Goal: Transaction & Acquisition: Purchase product/service

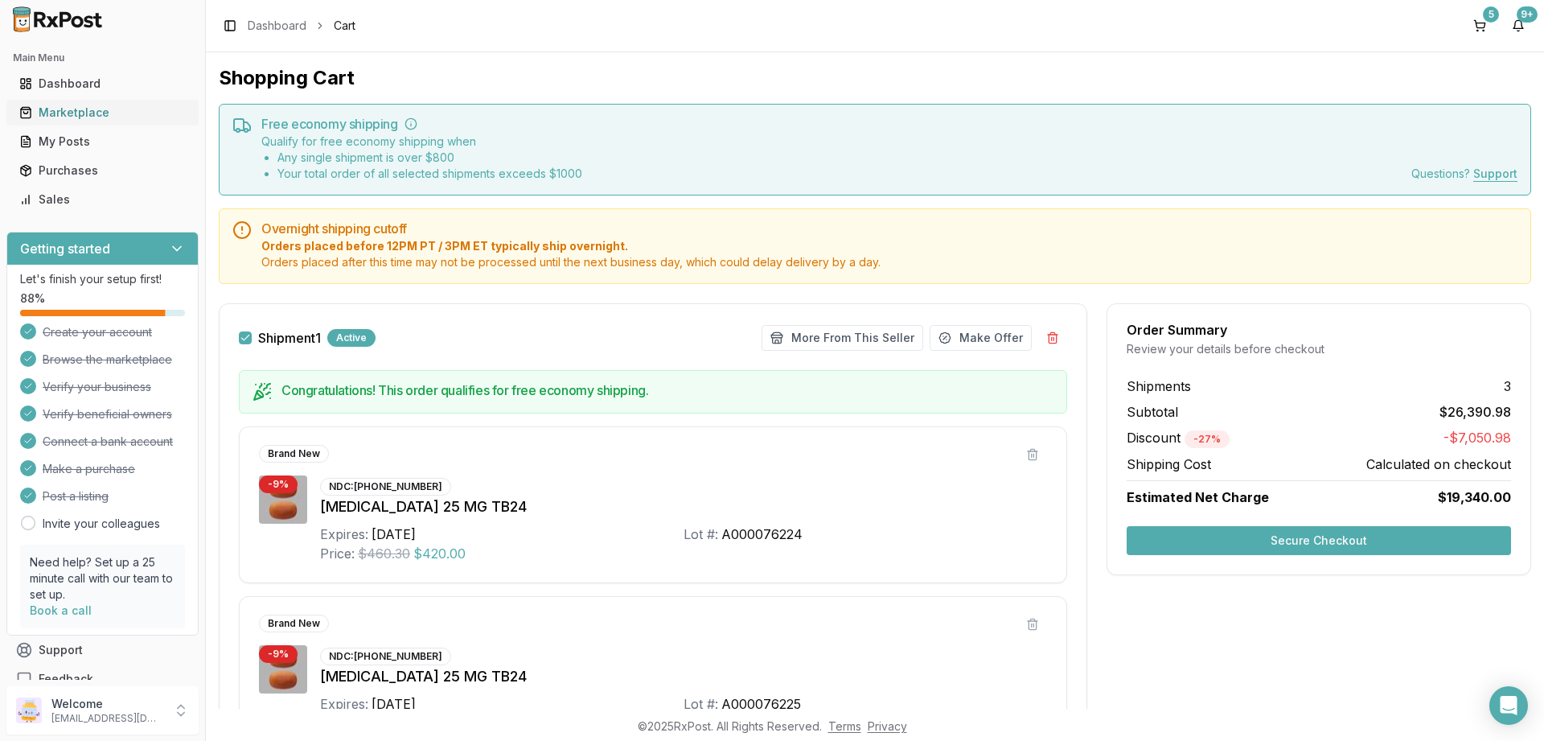
click at [81, 114] on div "Marketplace" at bounding box center [102, 113] width 166 height 16
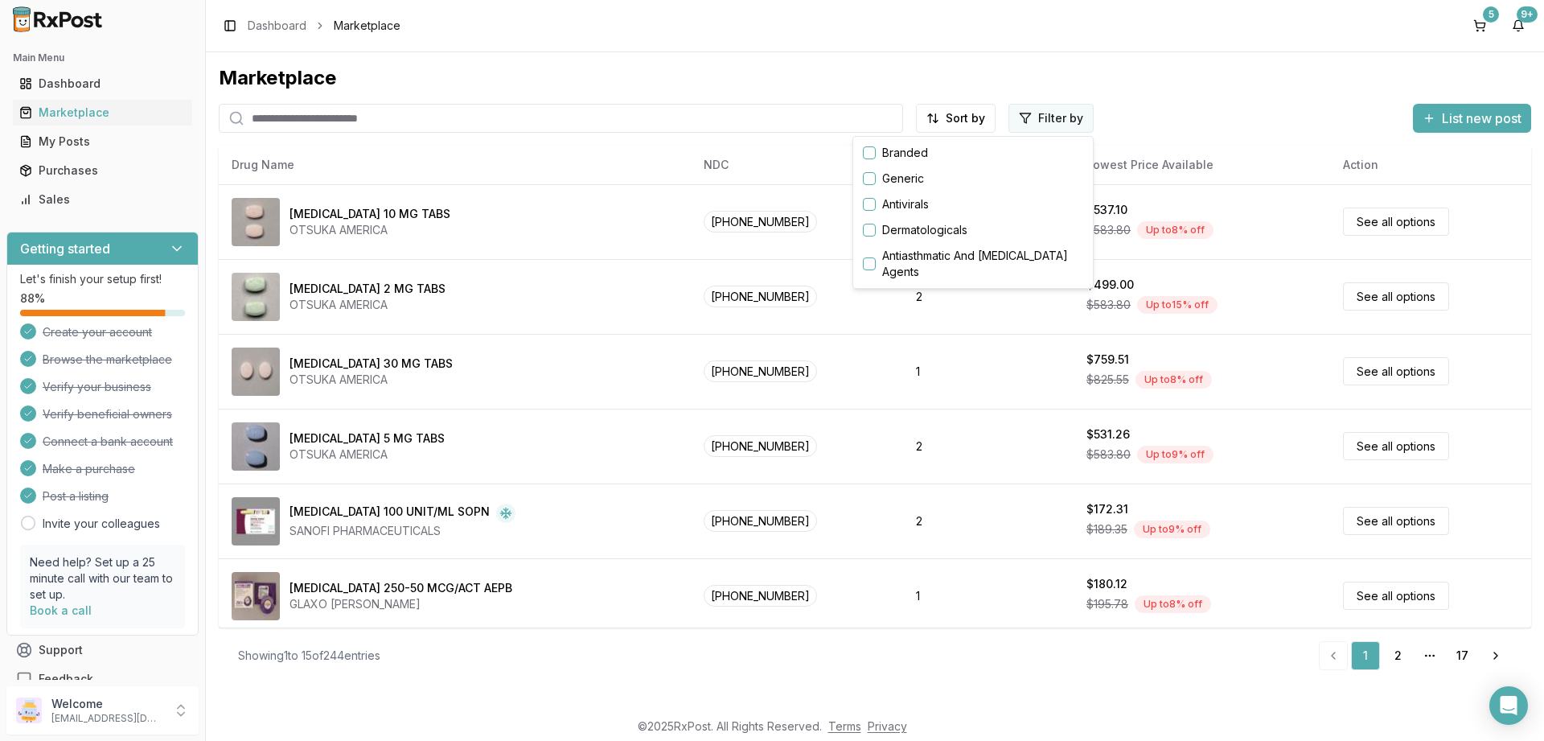
click at [1040, 121] on html "Main Menu Dashboard Marketplace My Posts Purchases Sales Getting started Let's …" at bounding box center [772, 370] width 1544 height 741
click at [868, 150] on button "button" at bounding box center [869, 152] width 13 height 13
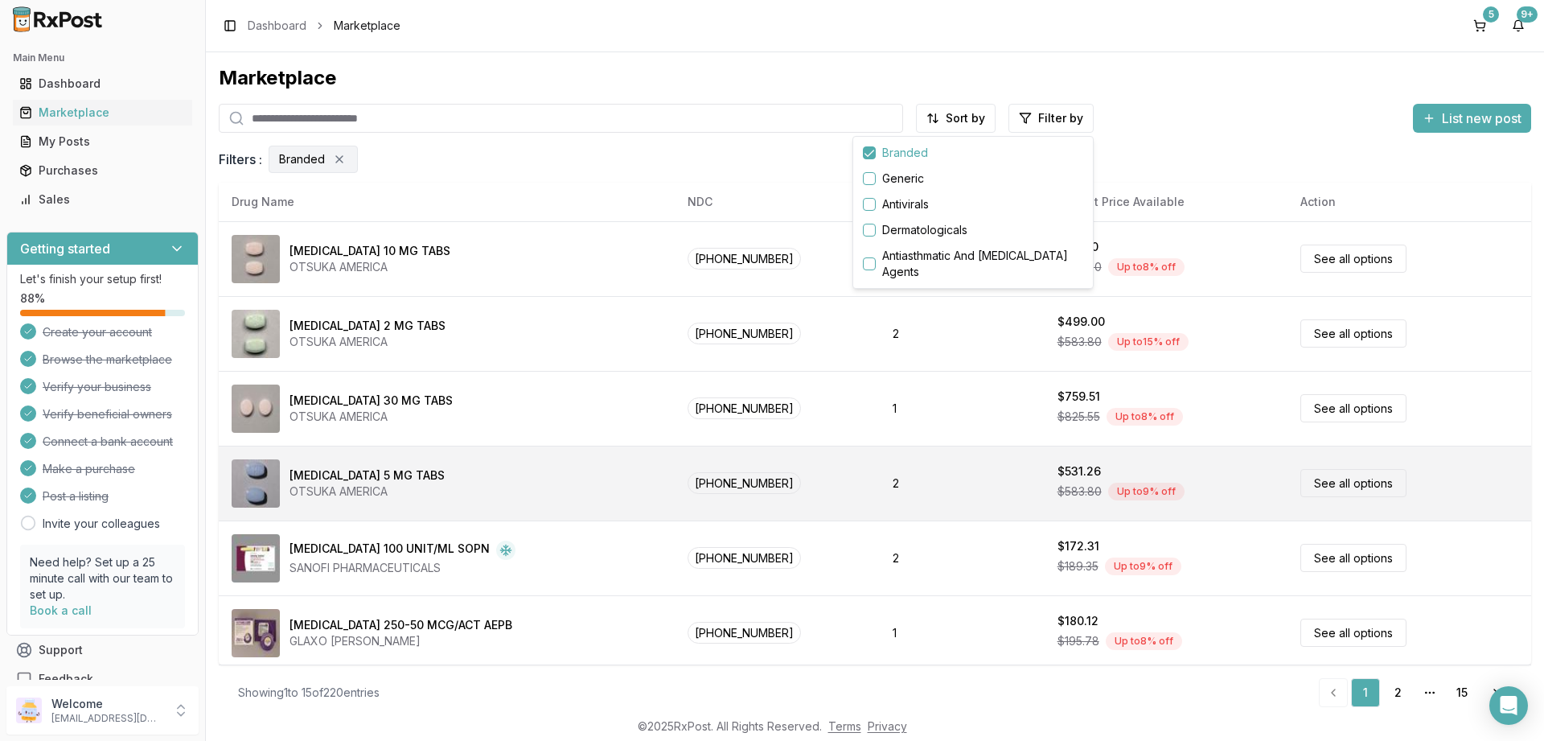
click at [494, 462] on html "Main Menu Dashboard Marketplace My Posts Purchases Sales Getting started Let's …" at bounding box center [772, 370] width 1544 height 741
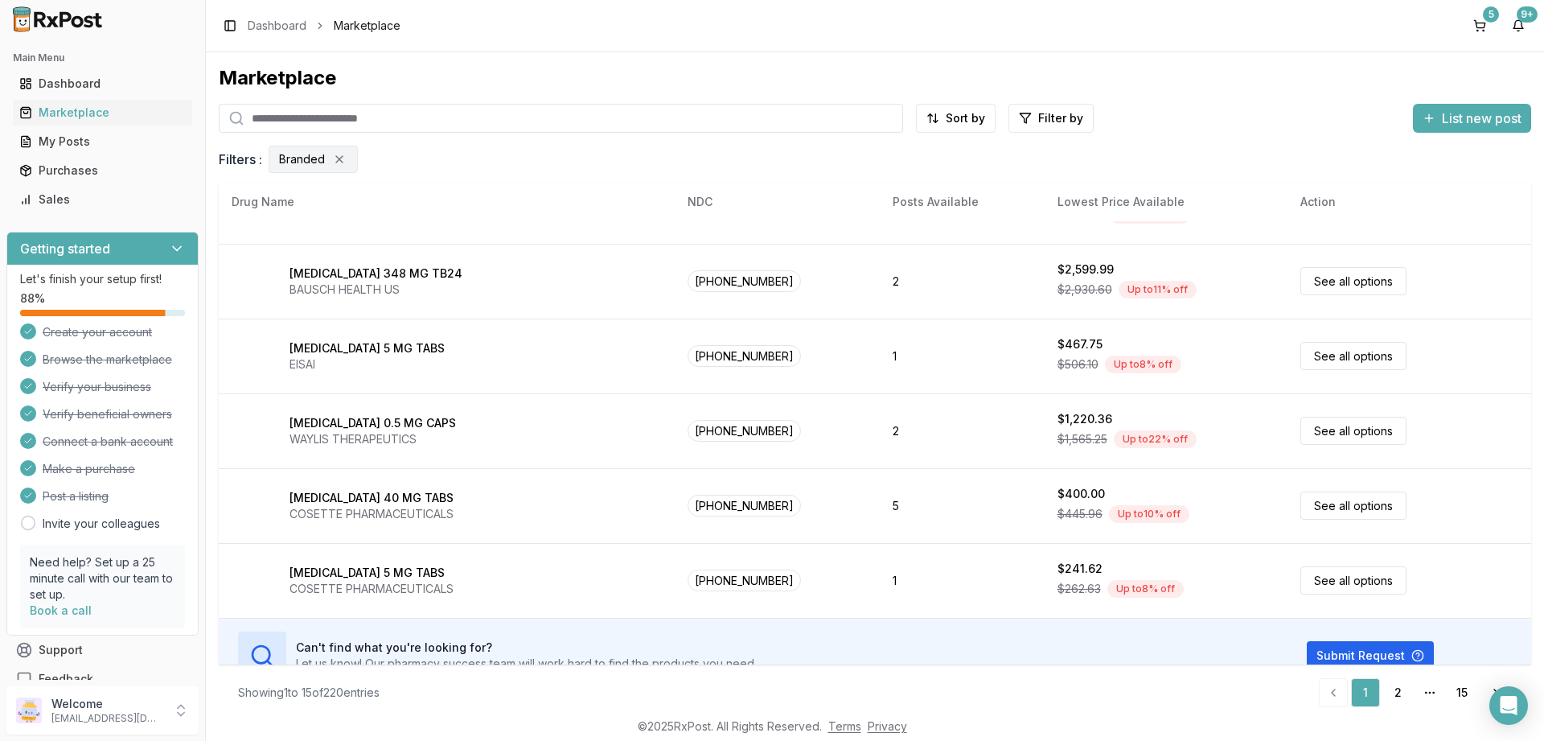
scroll to position [753, 0]
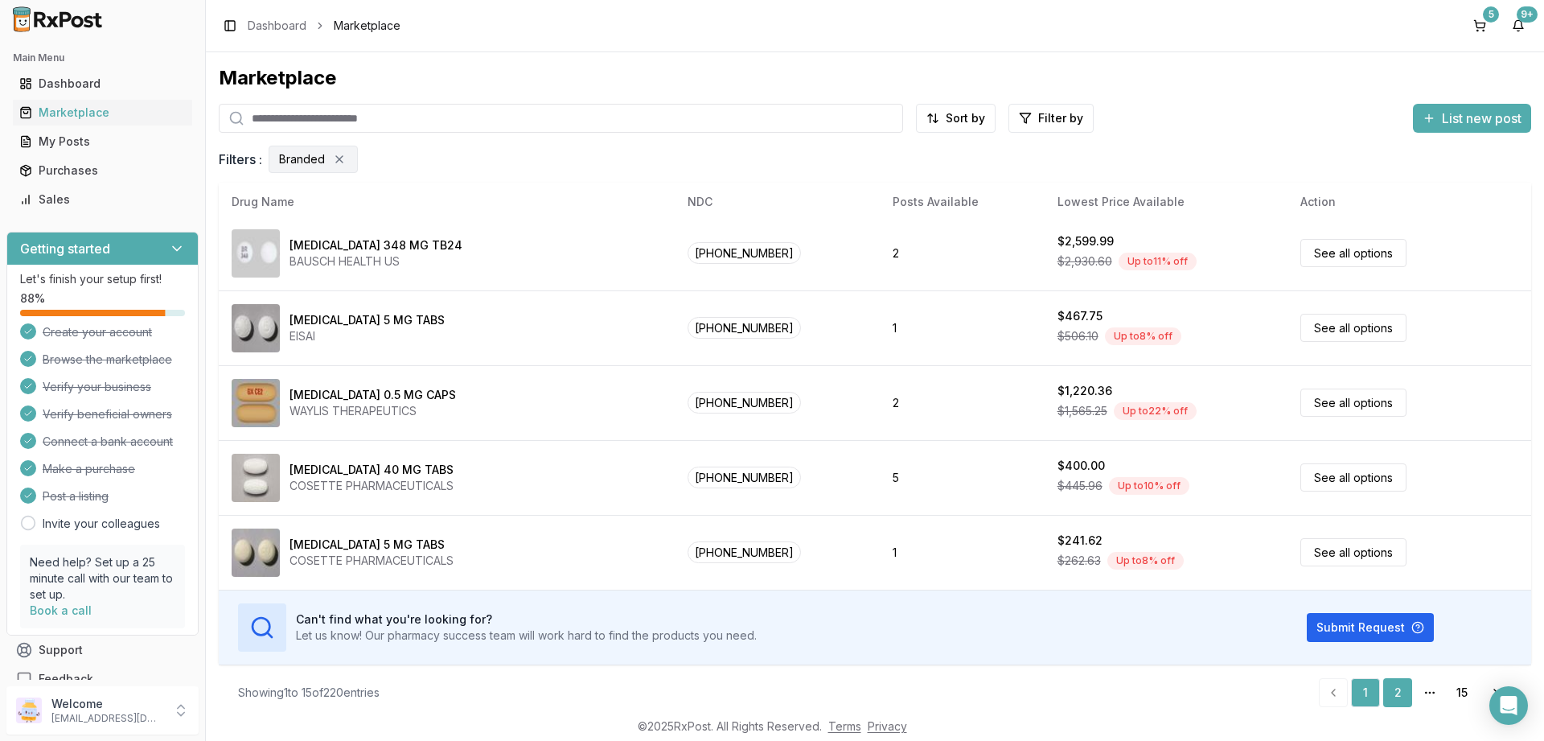
click at [1393, 688] on link "2" at bounding box center [1397, 692] width 29 height 29
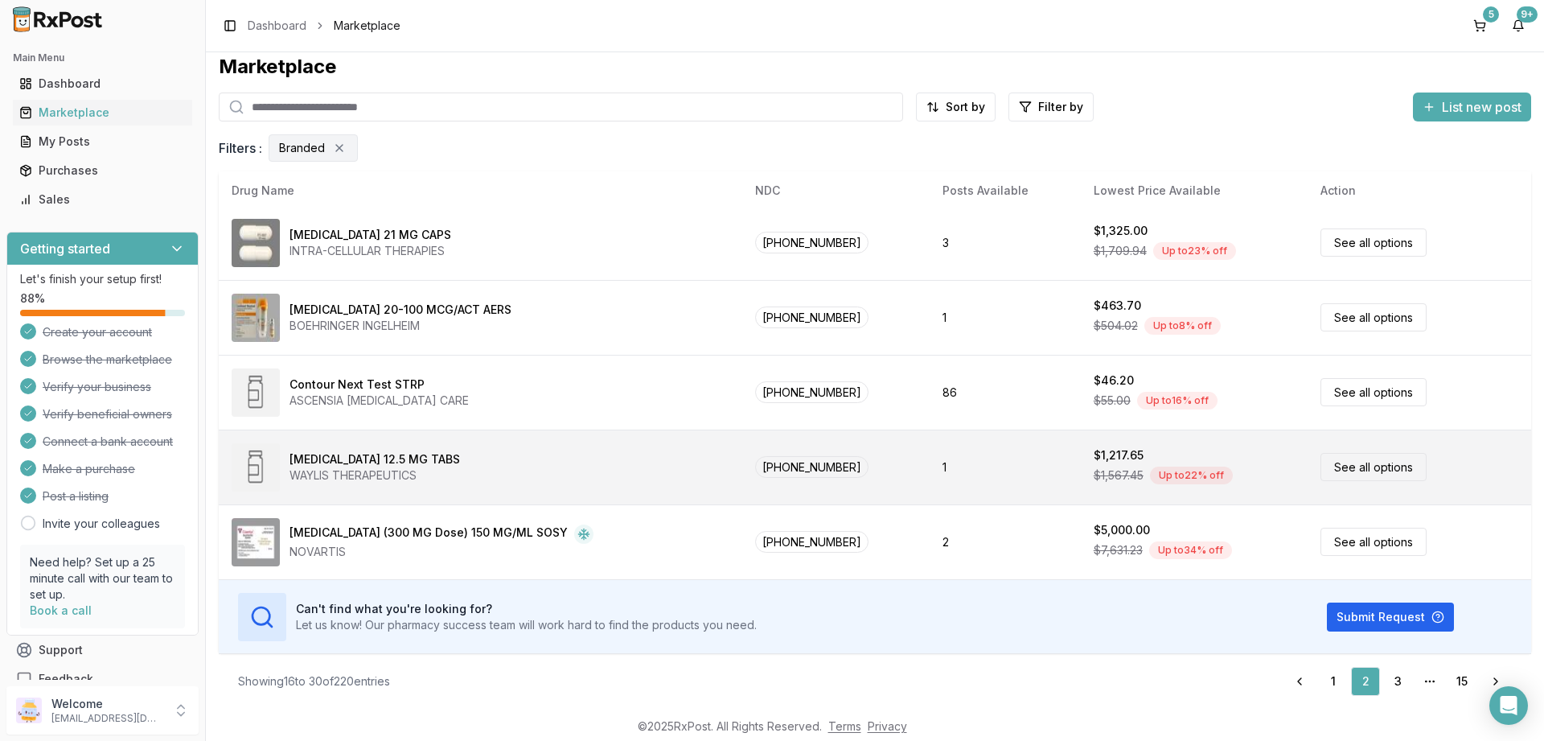
scroll to position [753, 0]
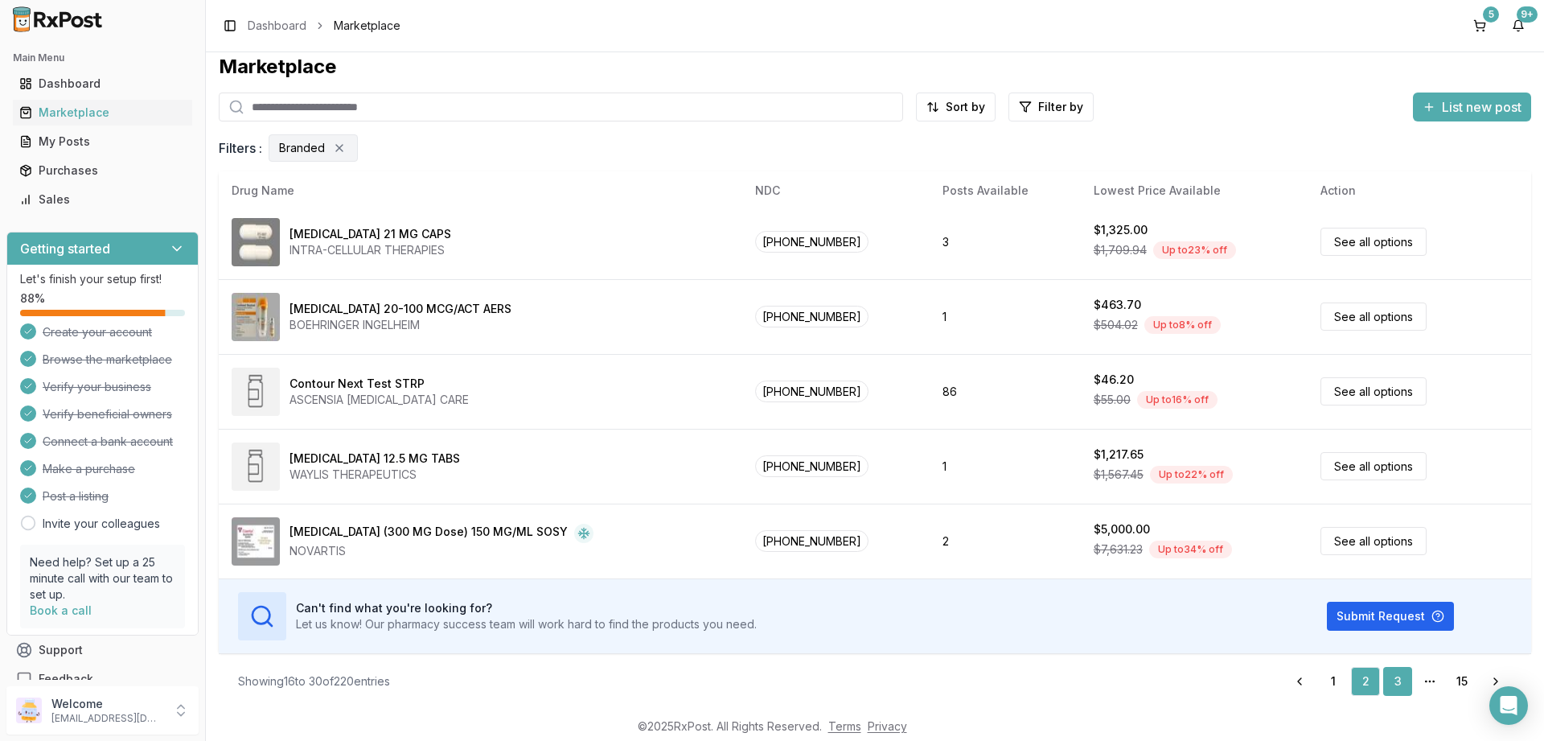
click at [1397, 683] on link "3" at bounding box center [1397, 681] width 29 height 29
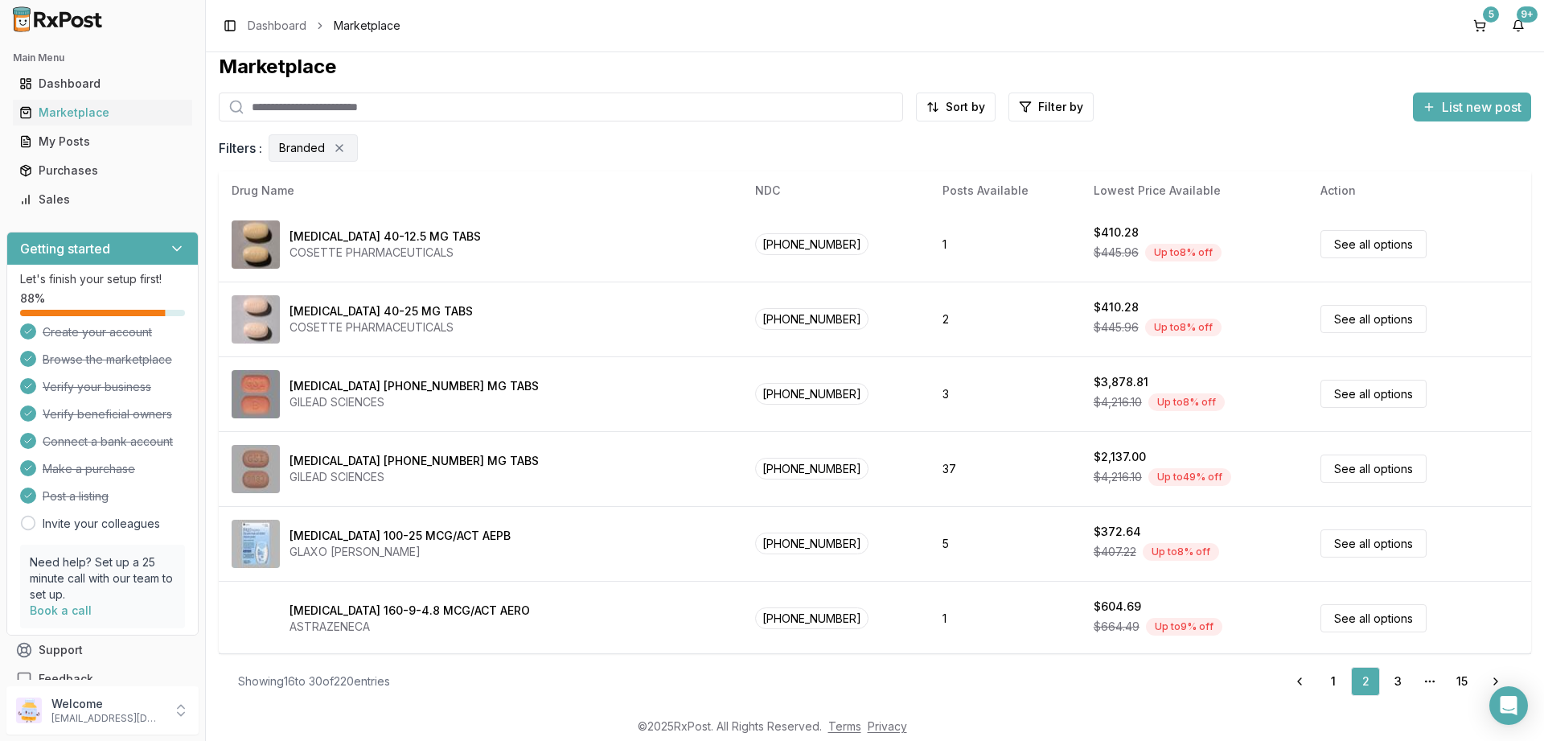
scroll to position [0, 0]
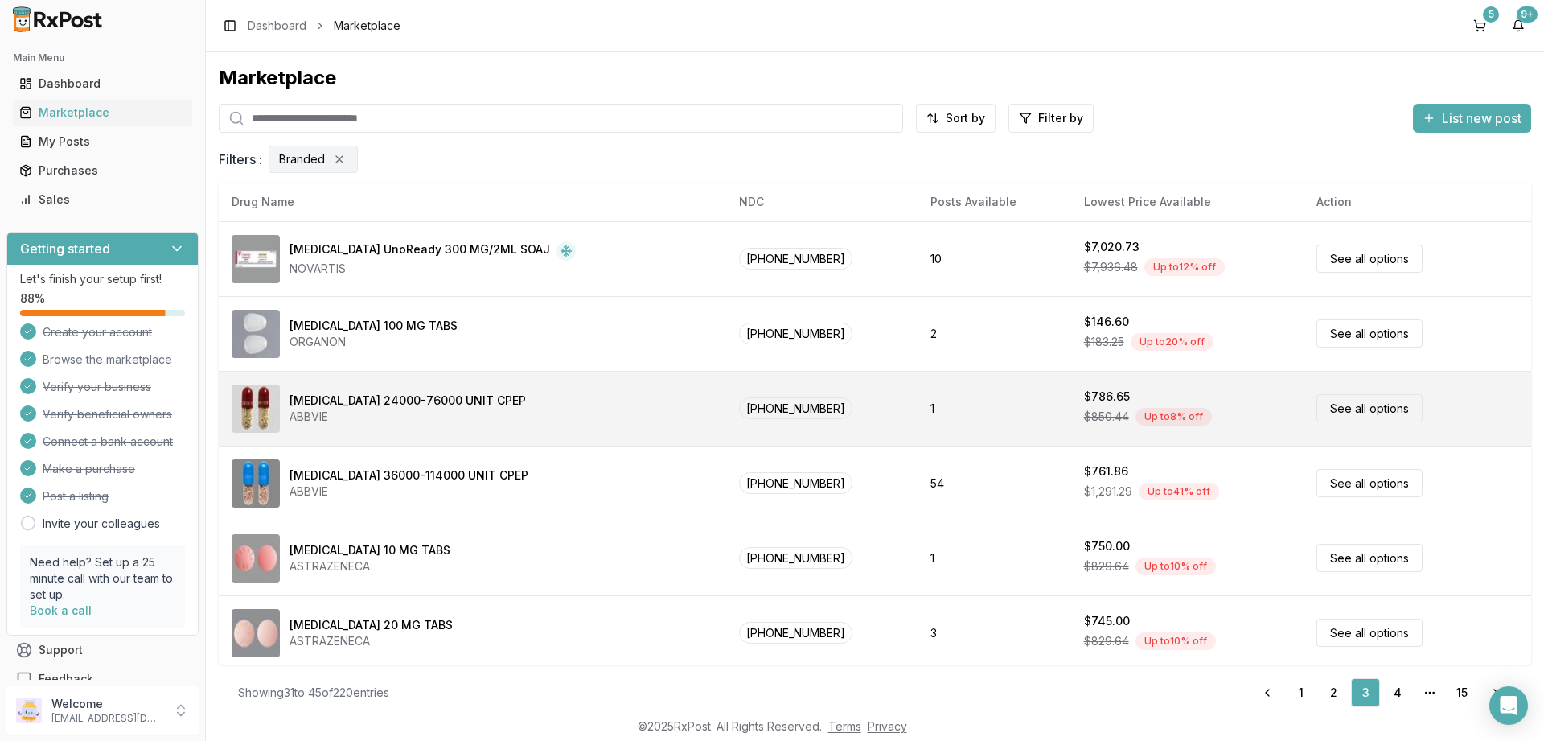
scroll to position [11, 0]
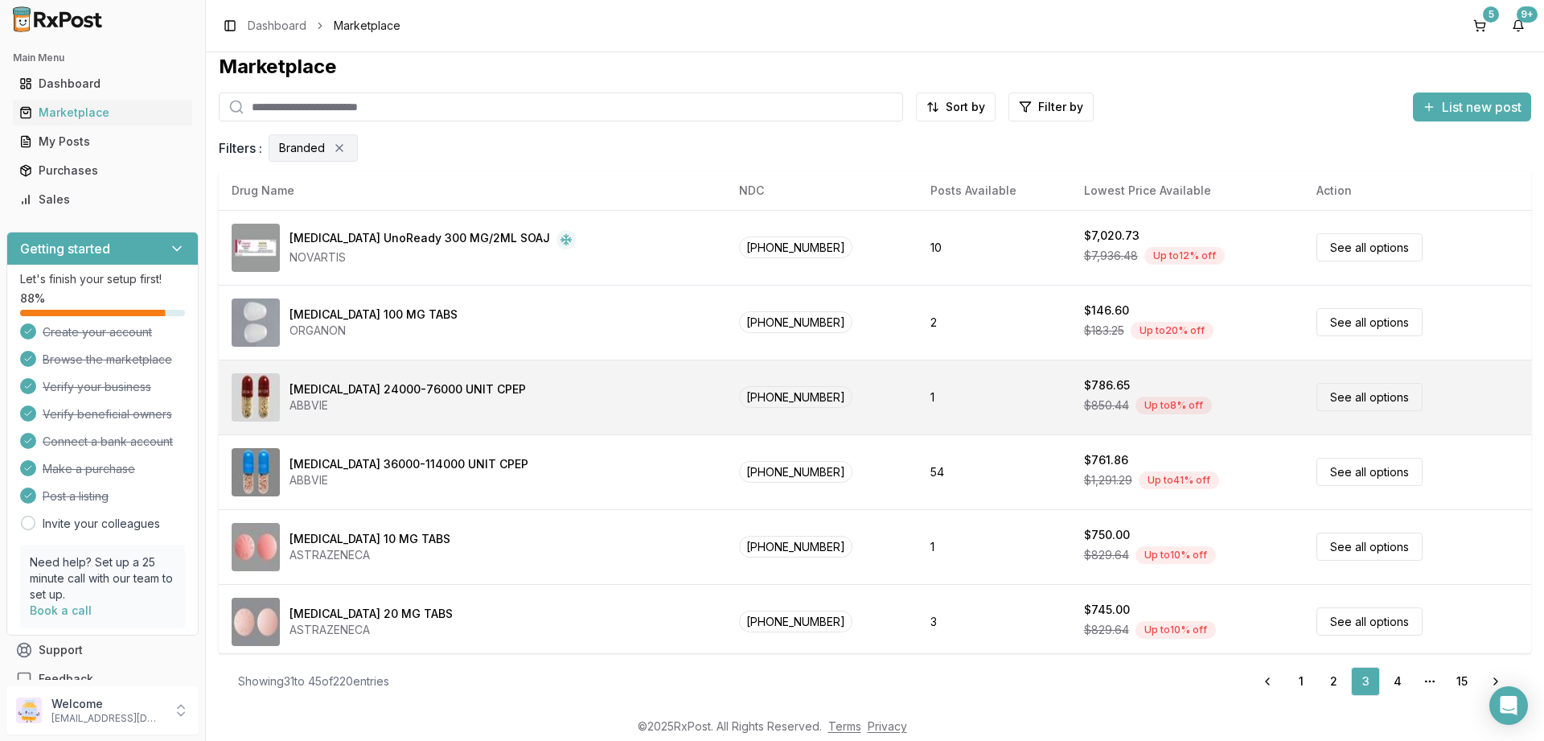
click at [614, 374] on div "[MEDICAL_DATA] 24000-76000 UNIT CPEP ABBVIE" at bounding box center [473, 397] width 482 height 48
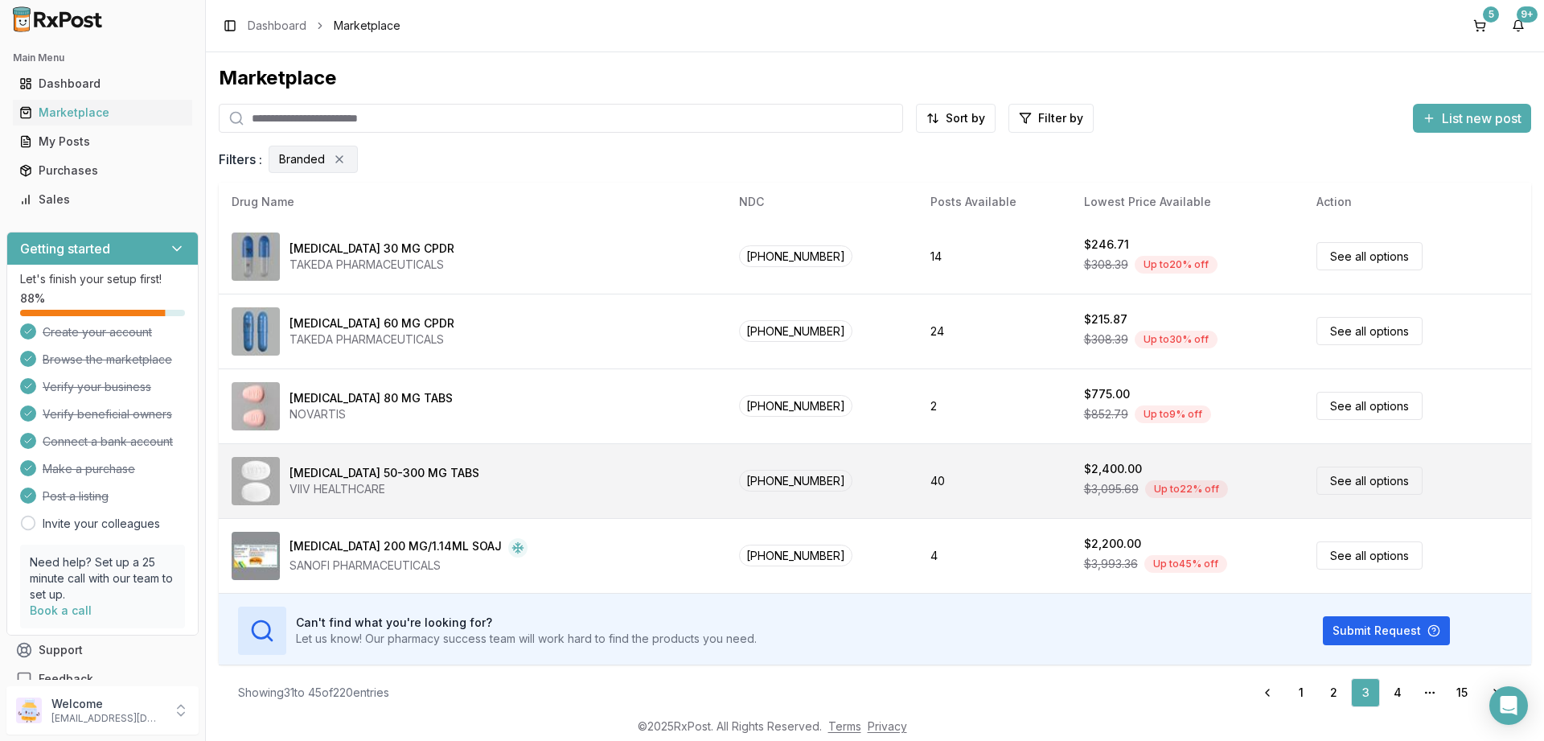
scroll to position [753, 0]
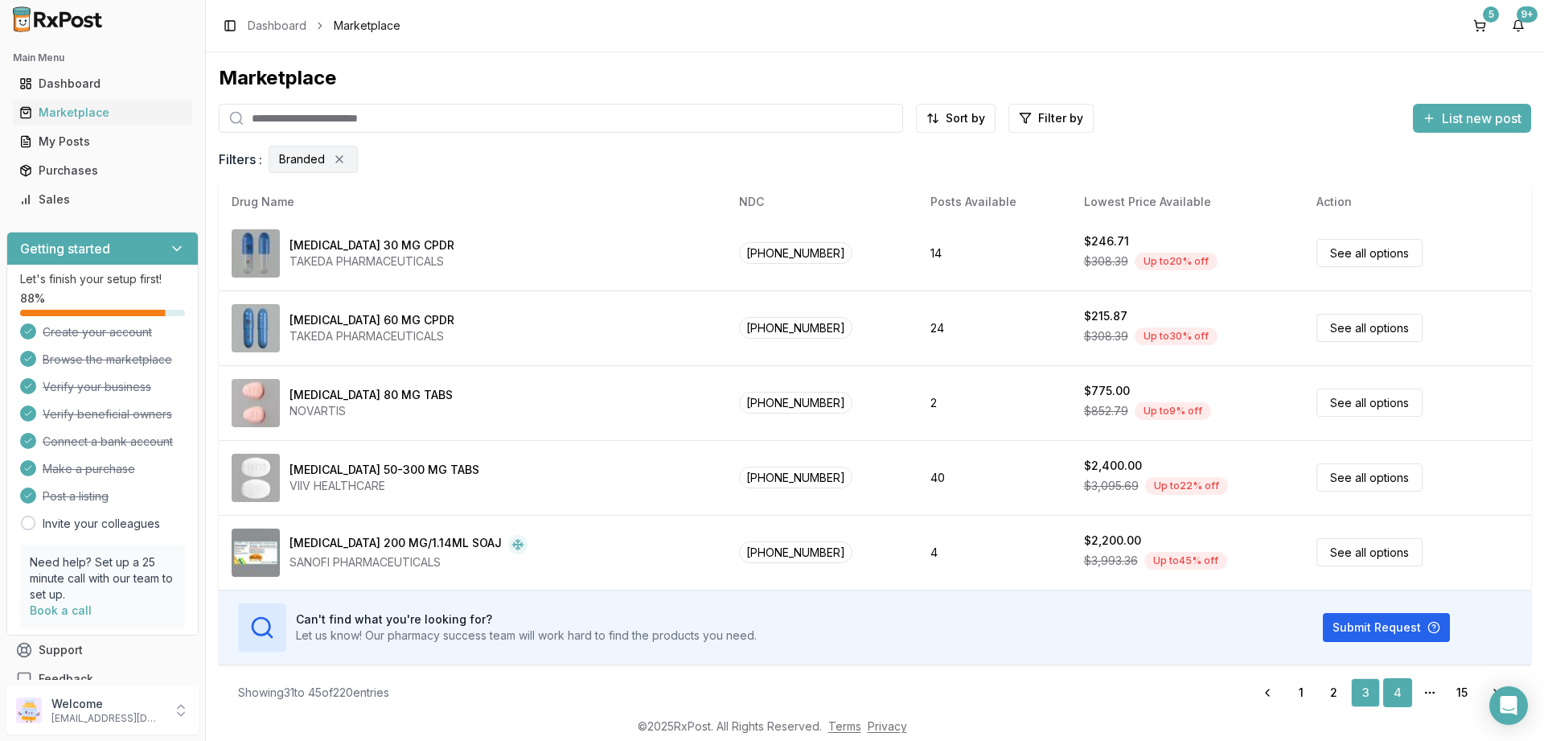
click at [1405, 699] on link "4" at bounding box center [1397, 692] width 29 height 29
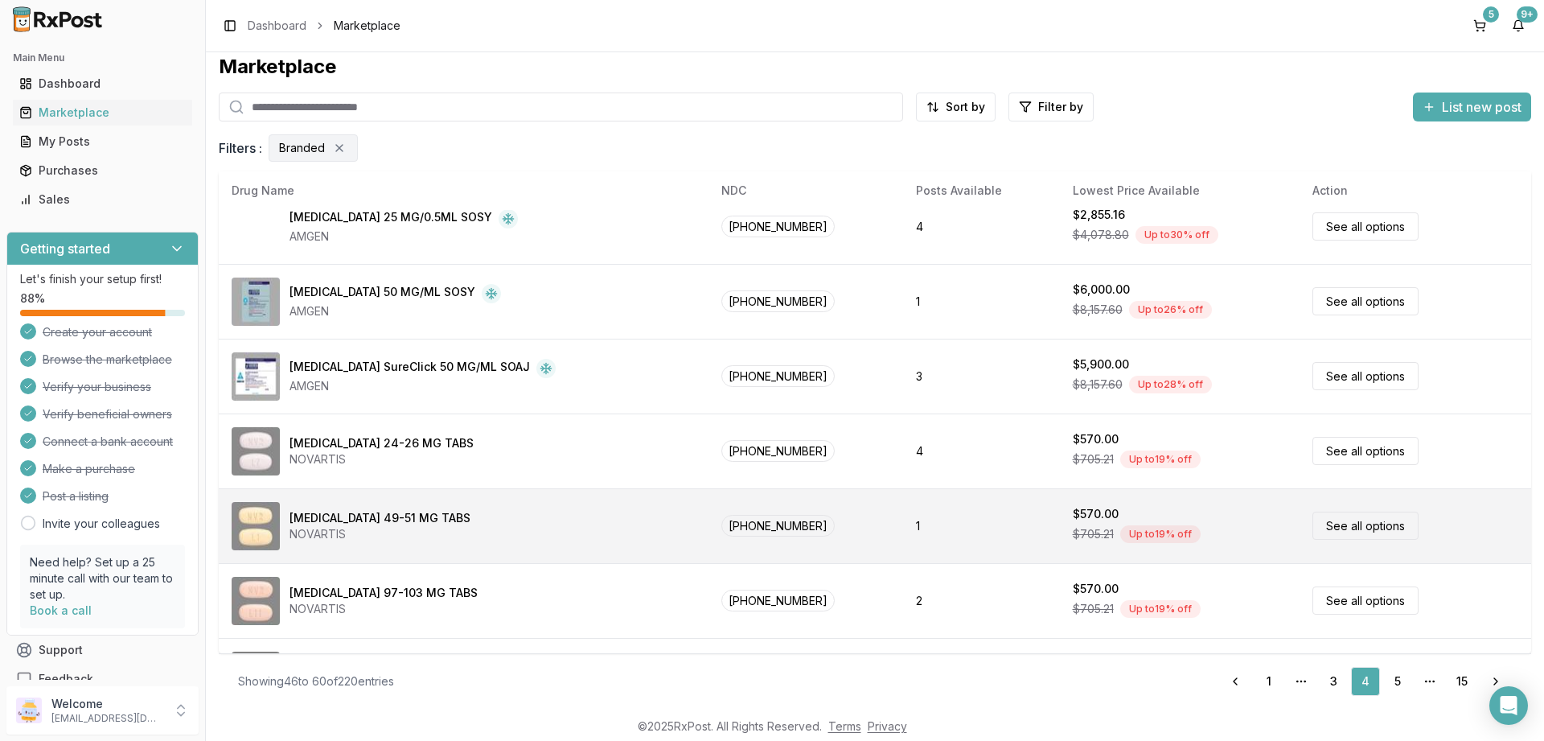
scroll to position [753, 0]
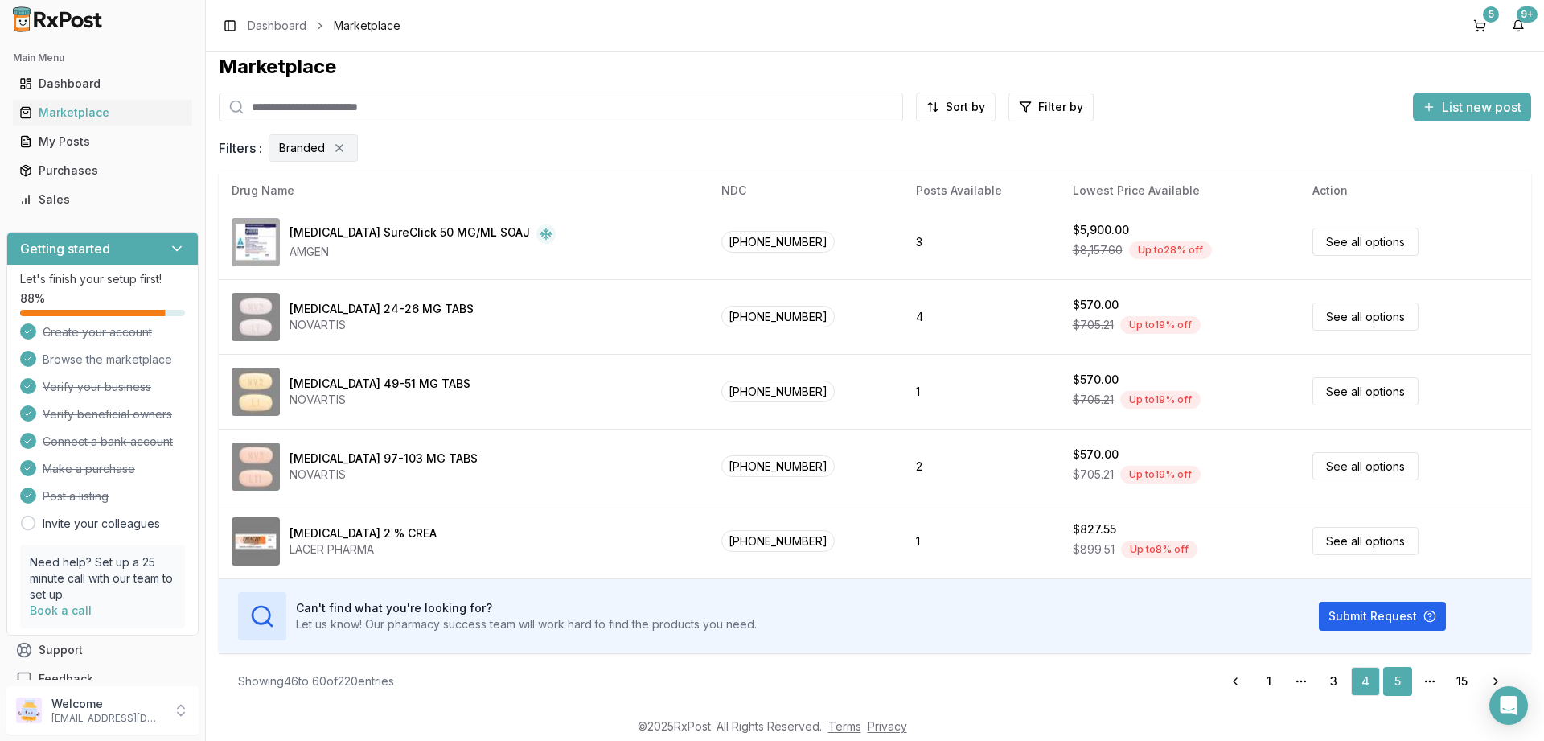
click at [1399, 681] on link "5" at bounding box center [1397, 681] width 29 height 29
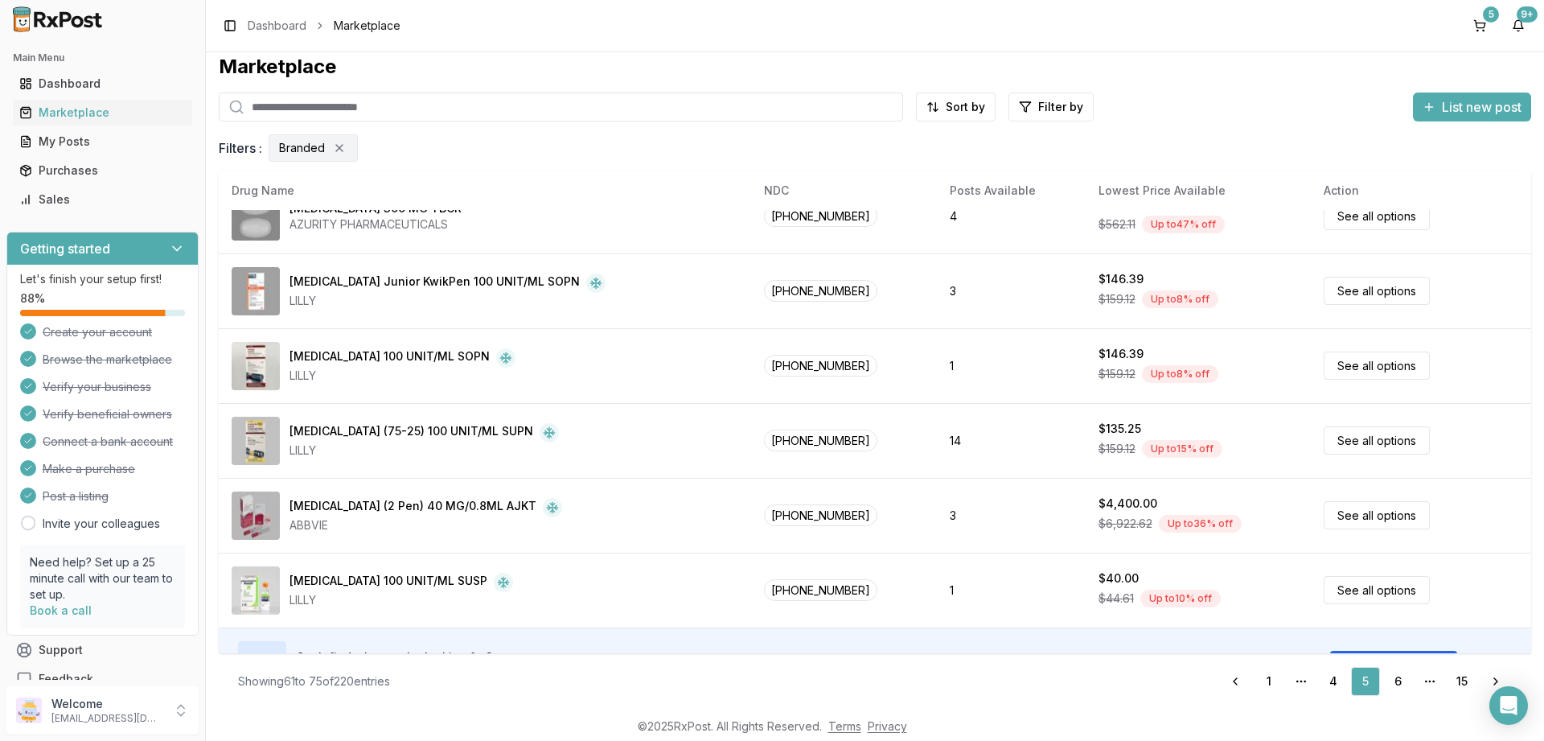
scroll to position [753, 0]
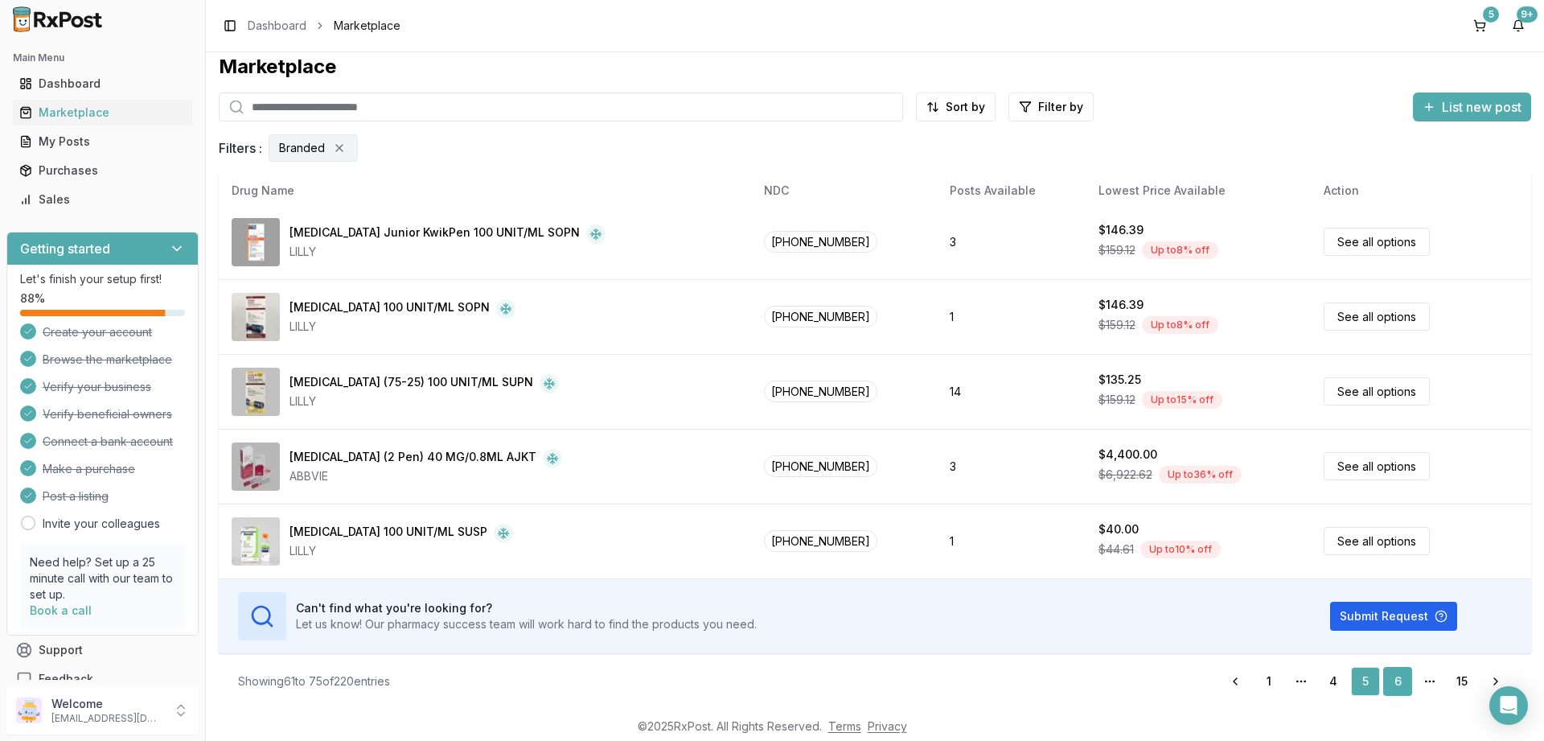
click at [1393, 679] on link "6" at bounding box center [1397, 681] width 29 height 29
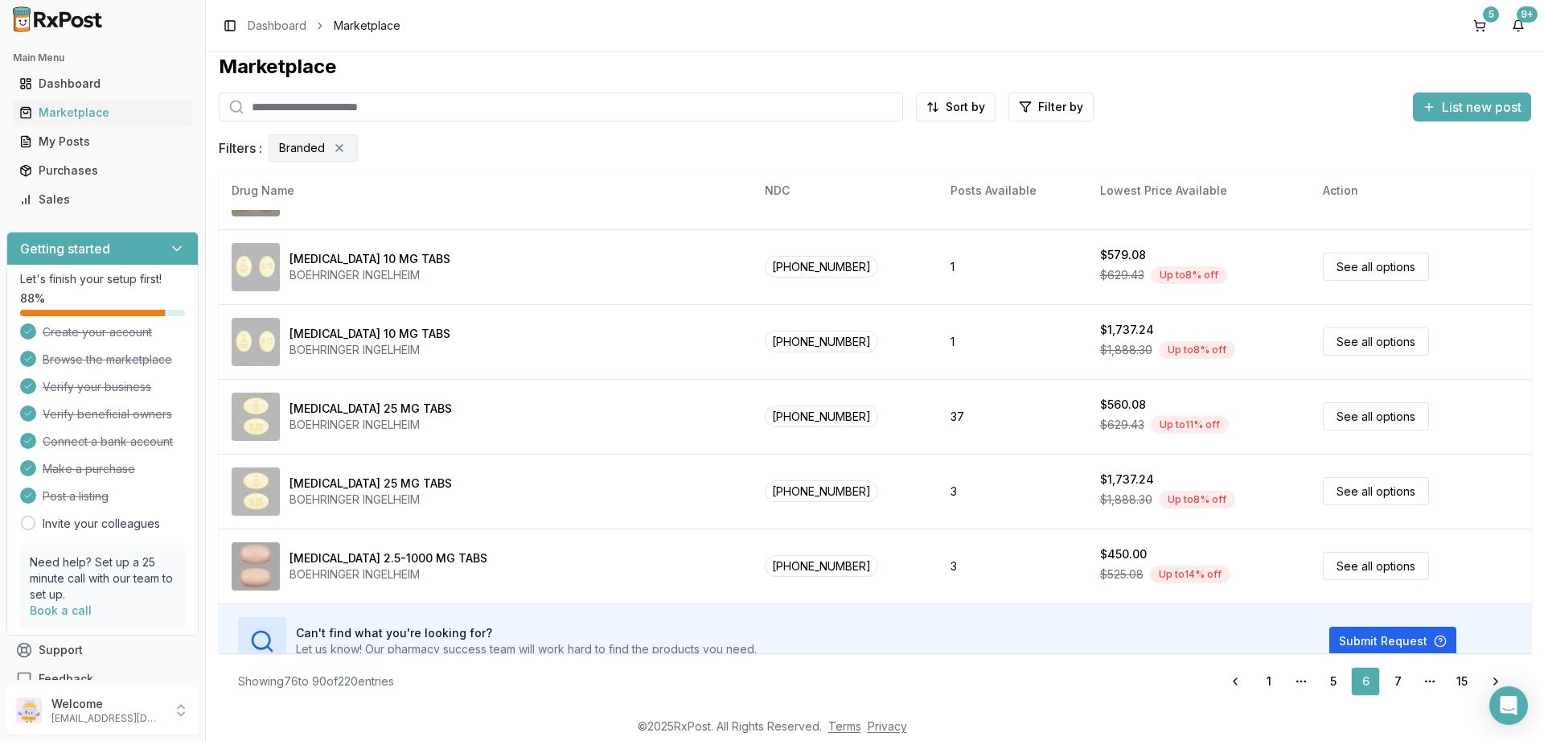
scroll to position [753, 0]
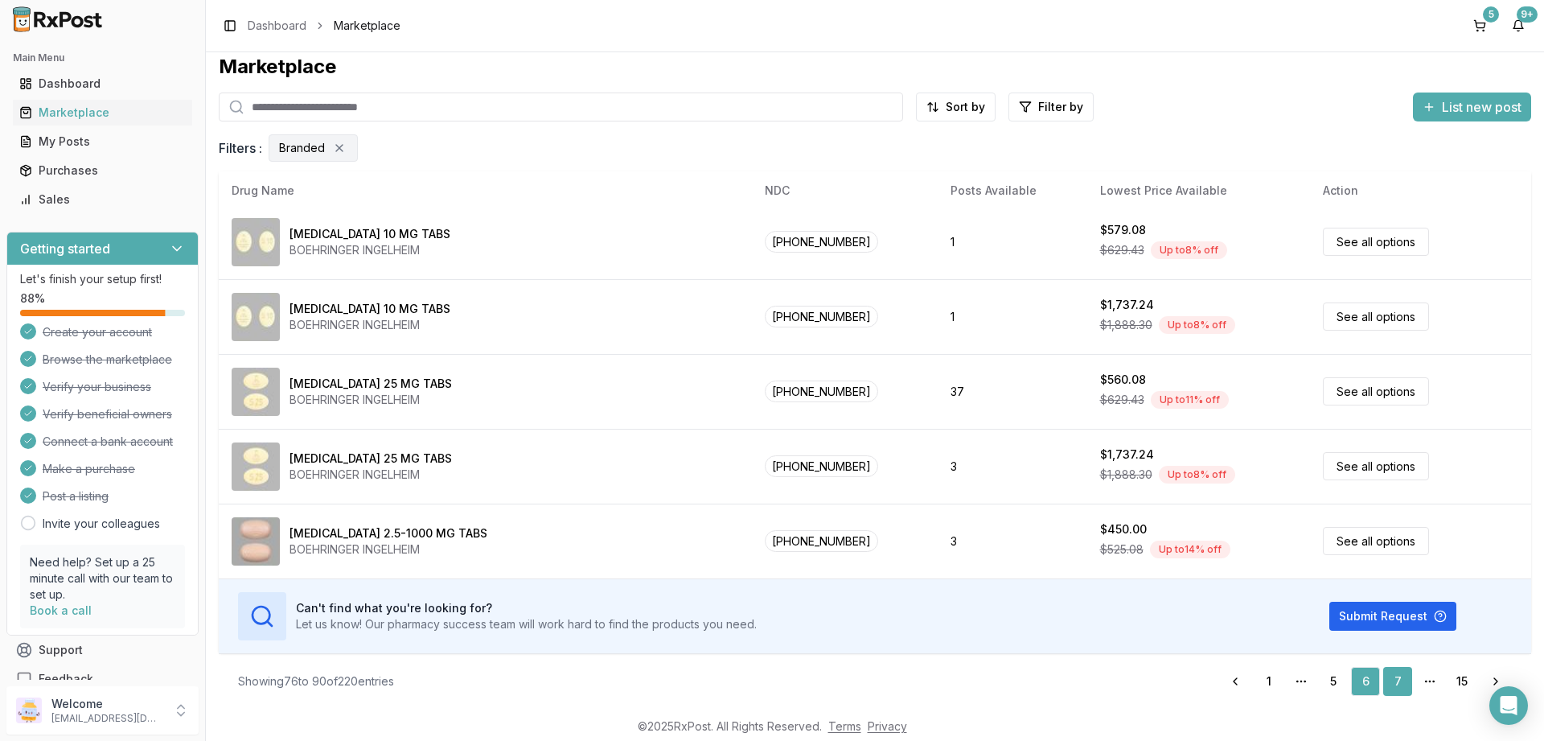
click at [1401, 675] on link "7" at bounding box center [1397, 681] width 29 height 29
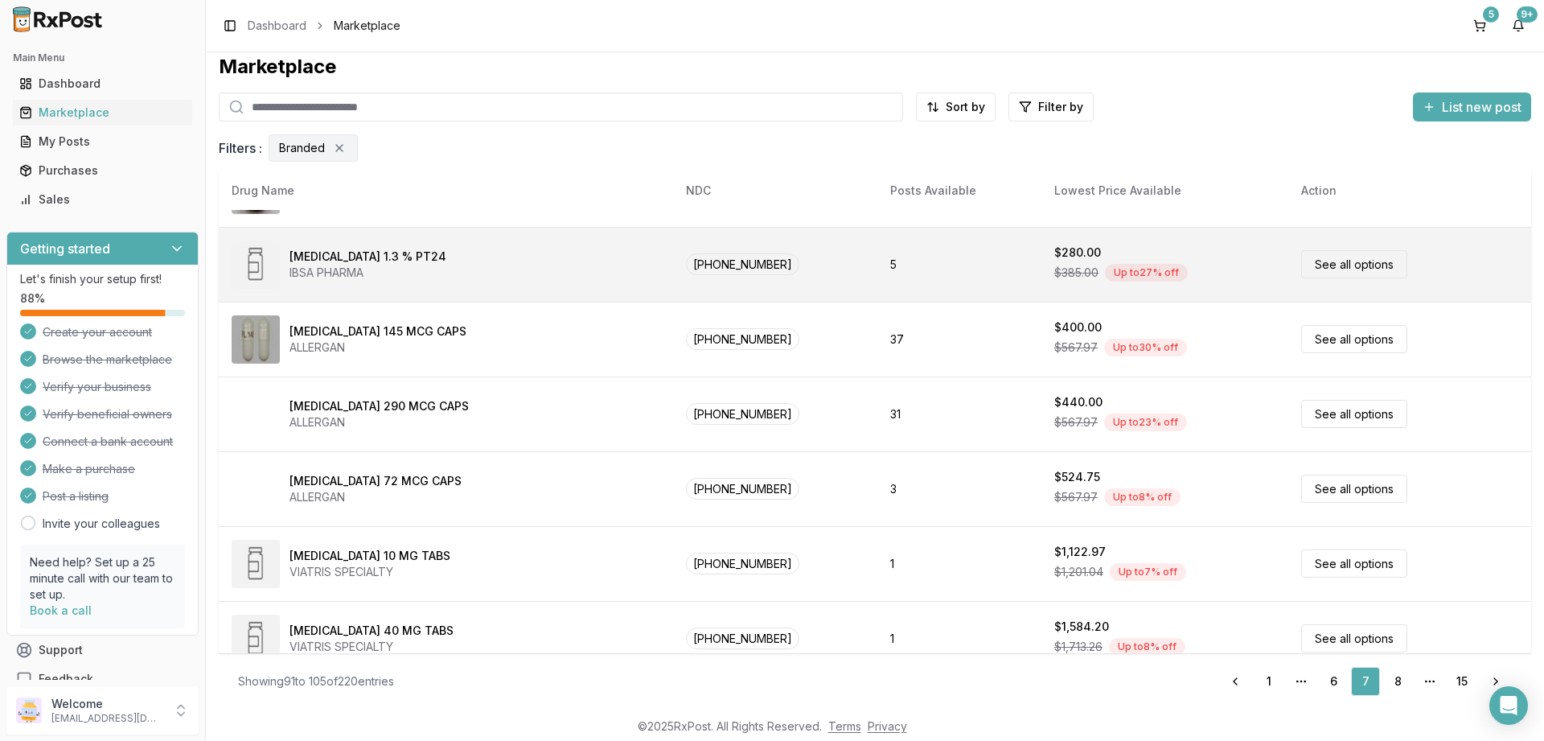
scroll to position [753, 0]
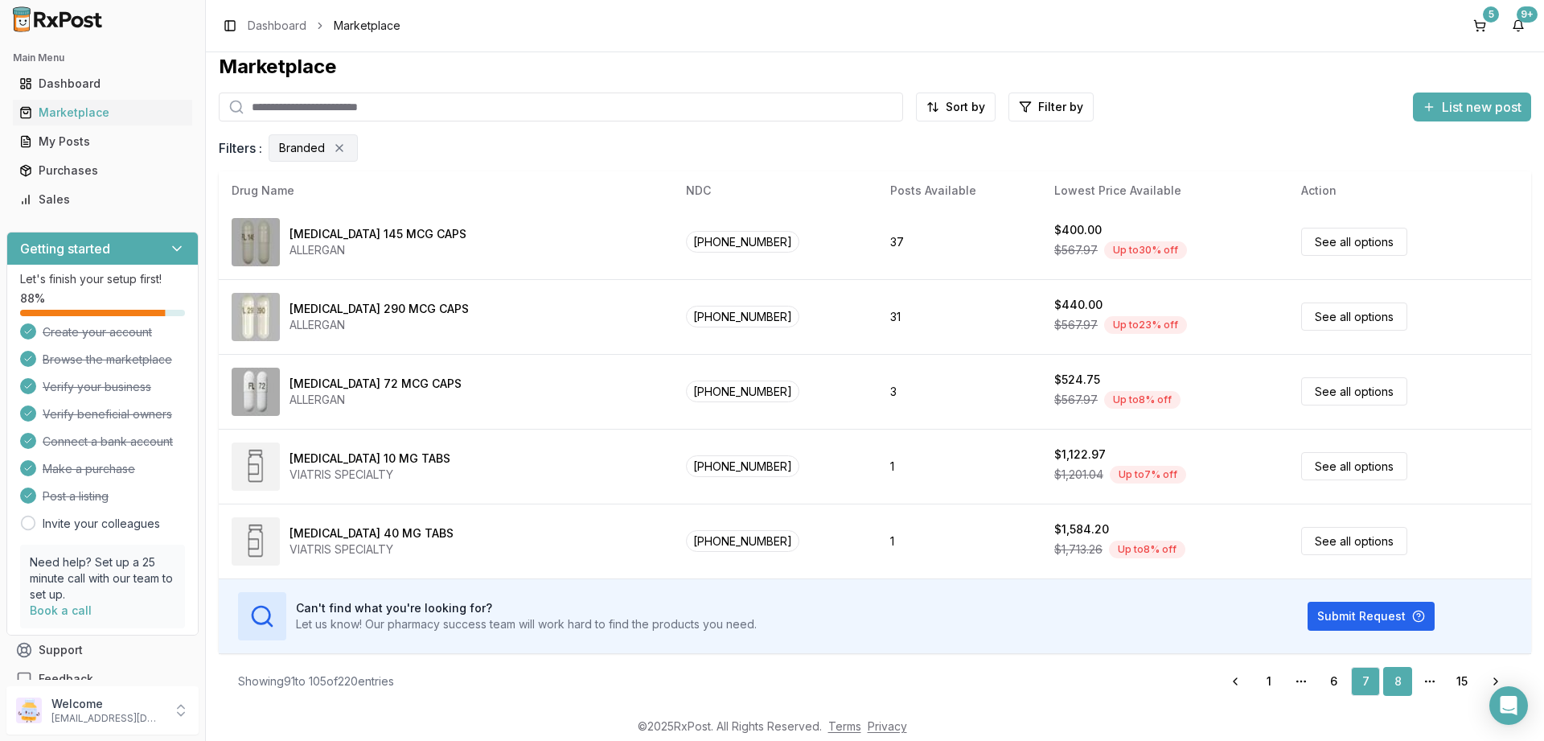
click at [1401, 677] on link "8" at bounding box center [1397, 681] width 29 height 29
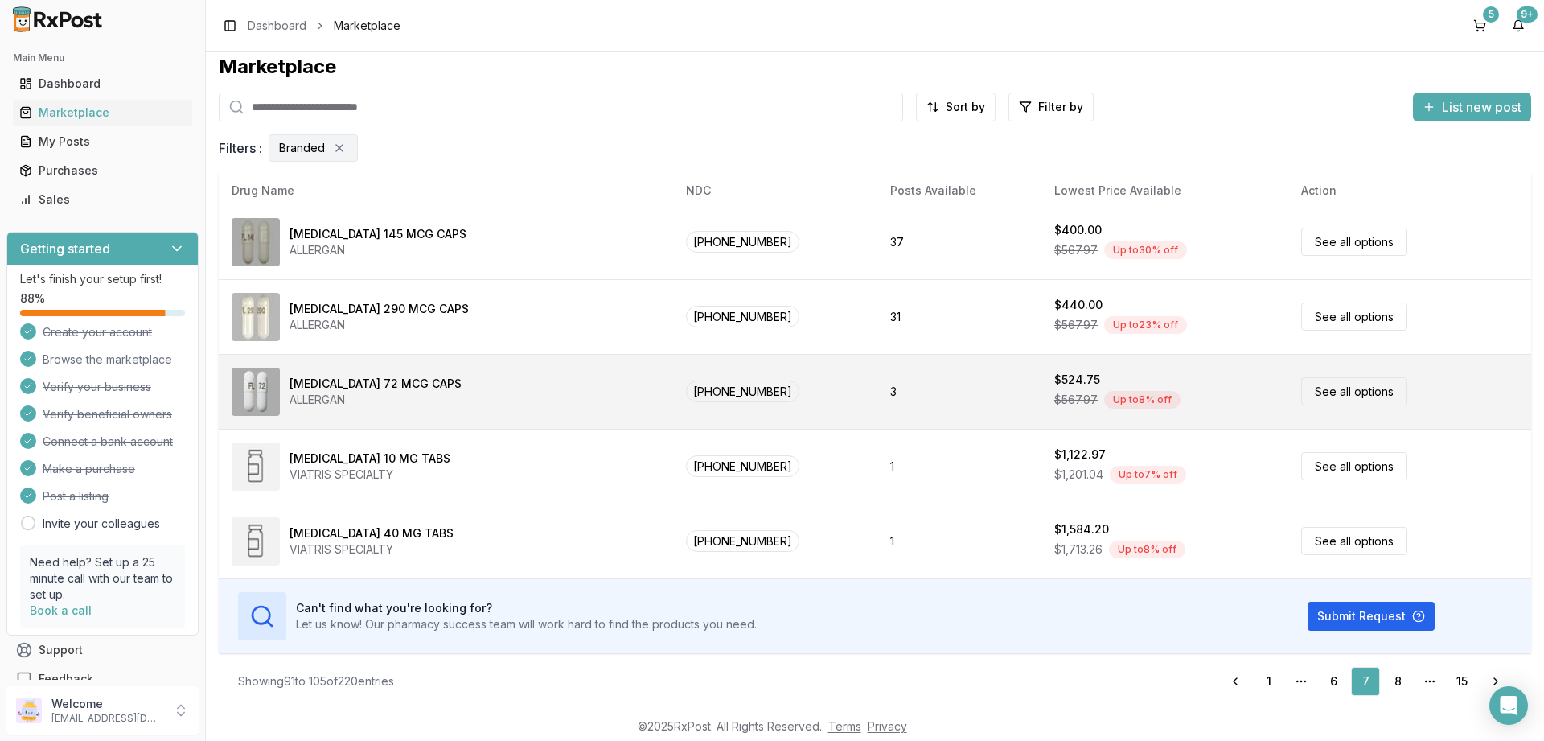
scroll to position [78, 0]
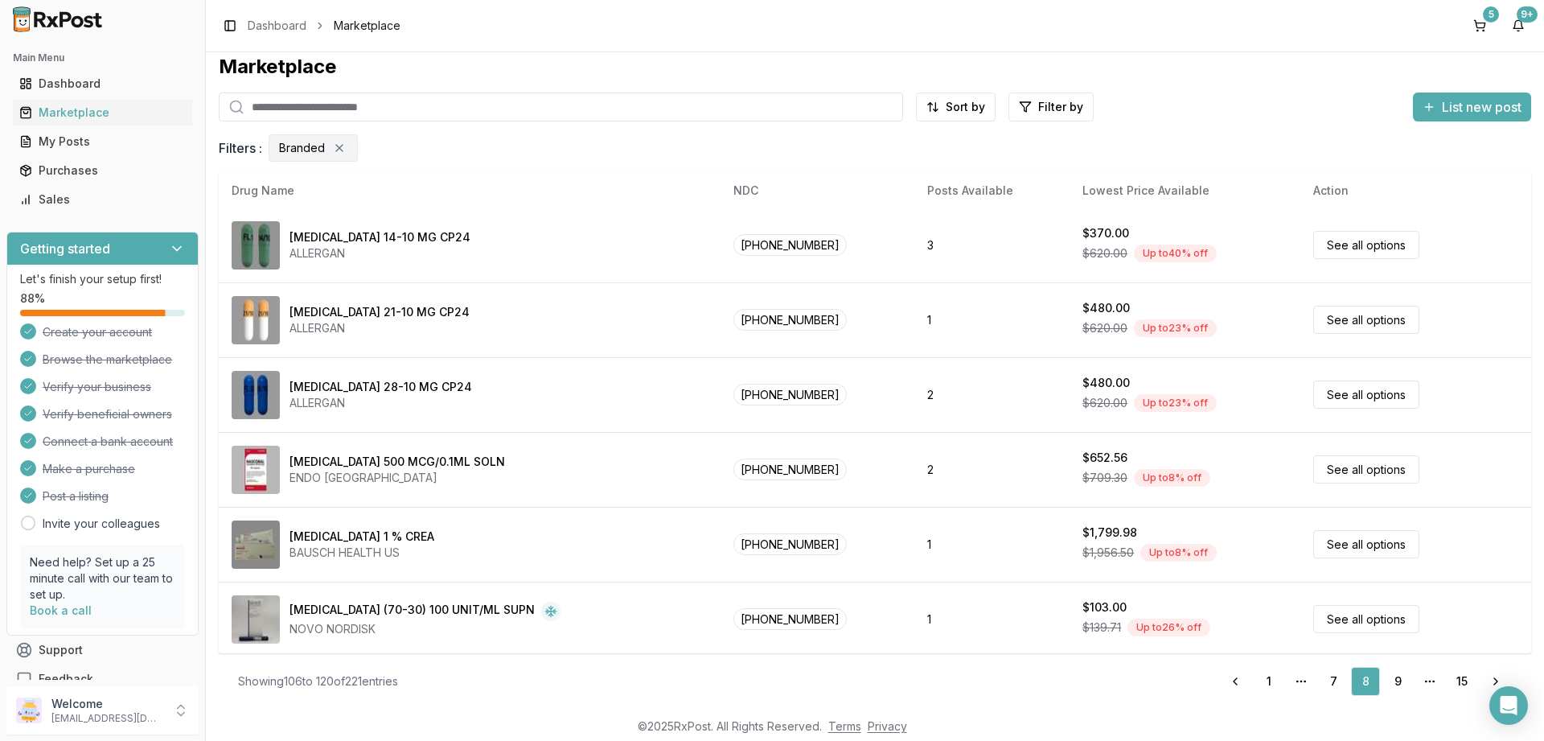
scroll to position [753, 0]
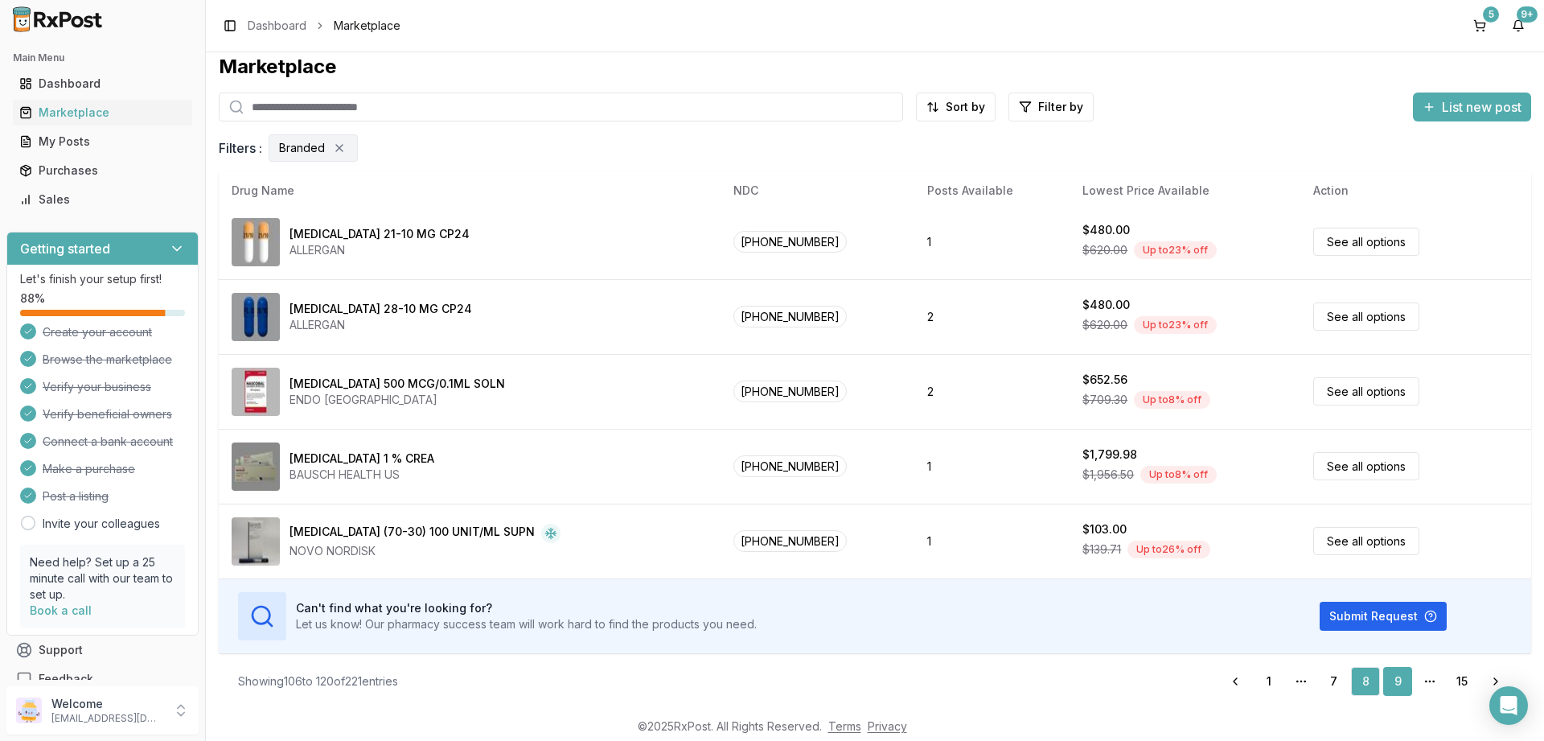
click at [1398, 684] on link "9" at bounding box center [1397, 681] width 29 height 29
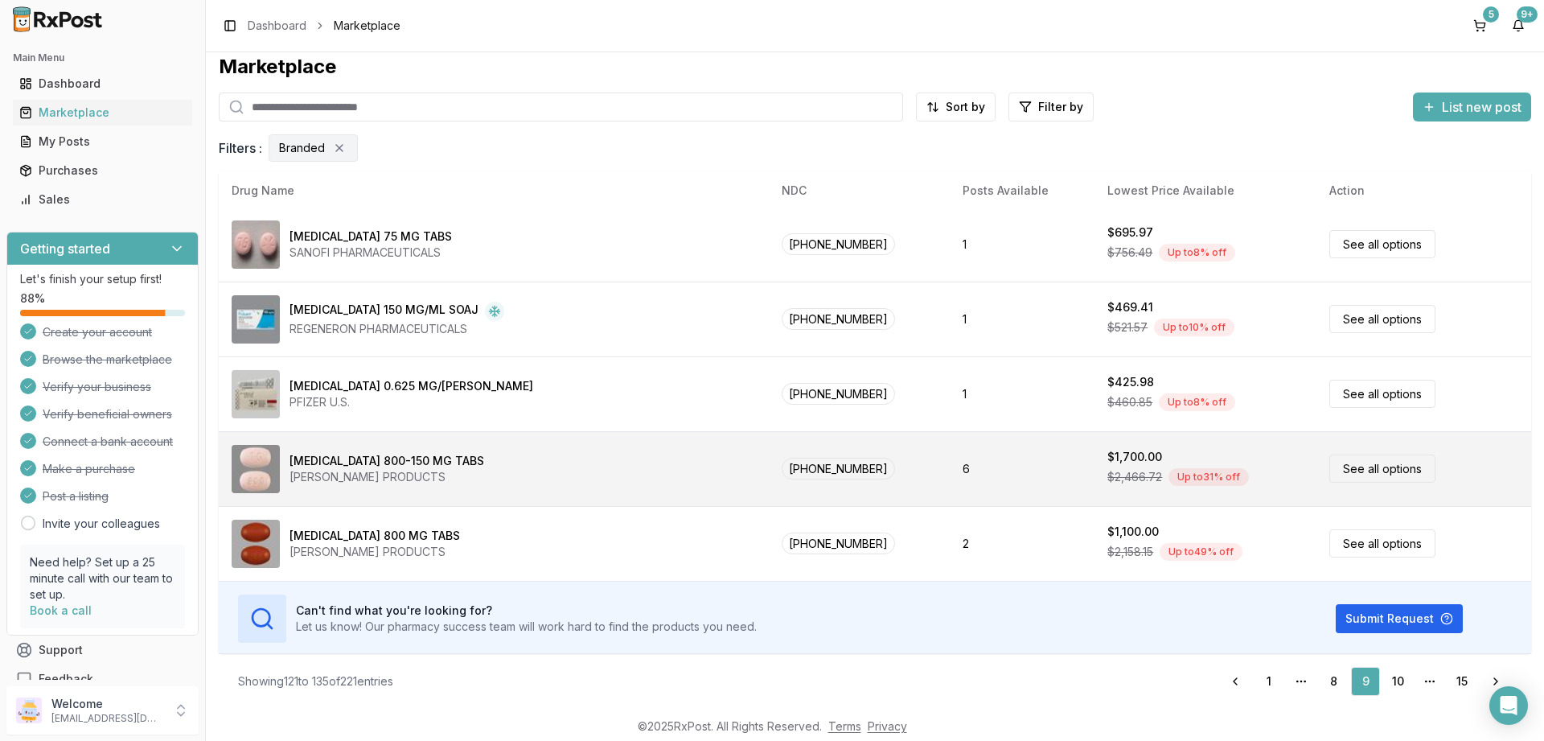
scroll to position [753, 0]
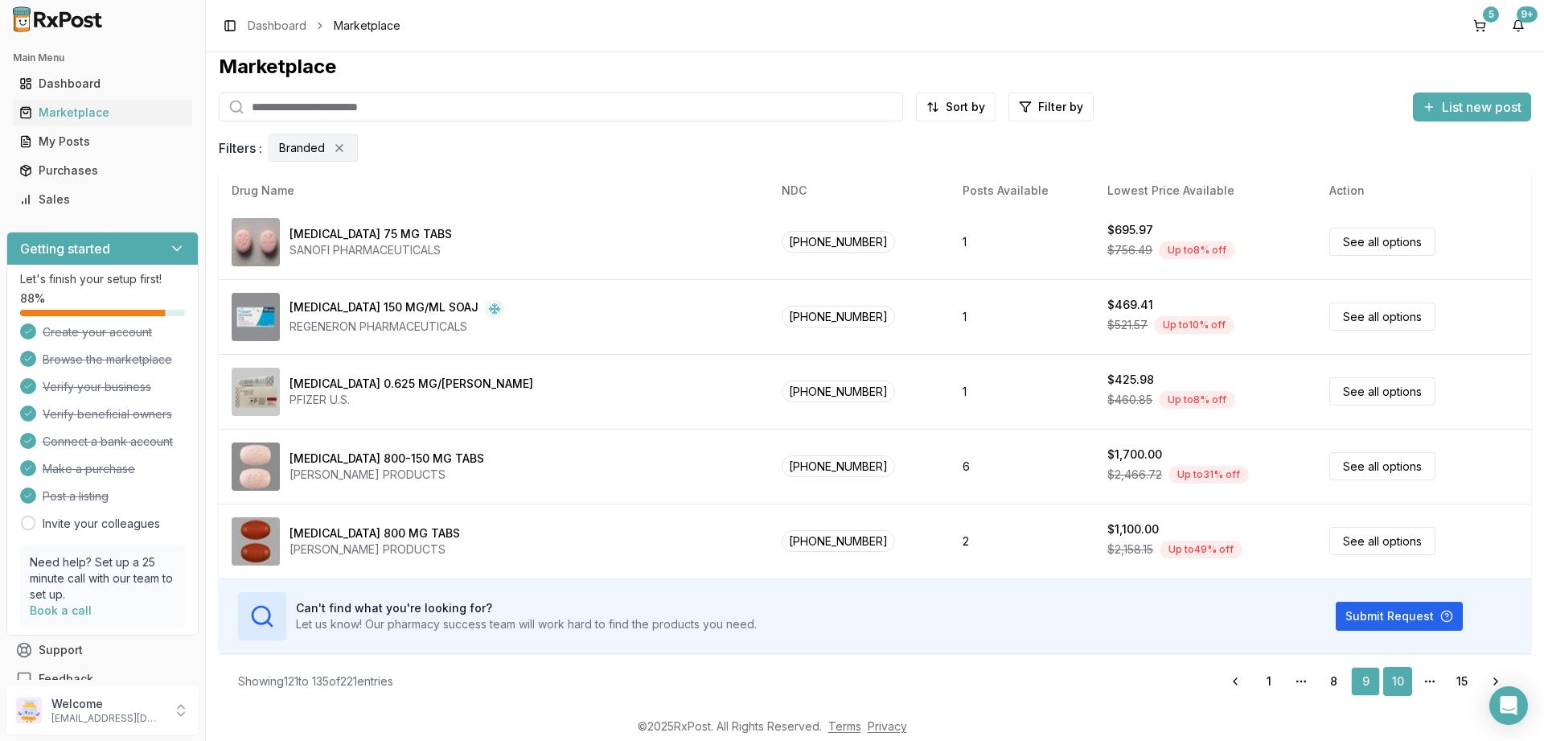
click at [1400, 676] on link "10" at bounding box center [1397, 681] width 29 height 29
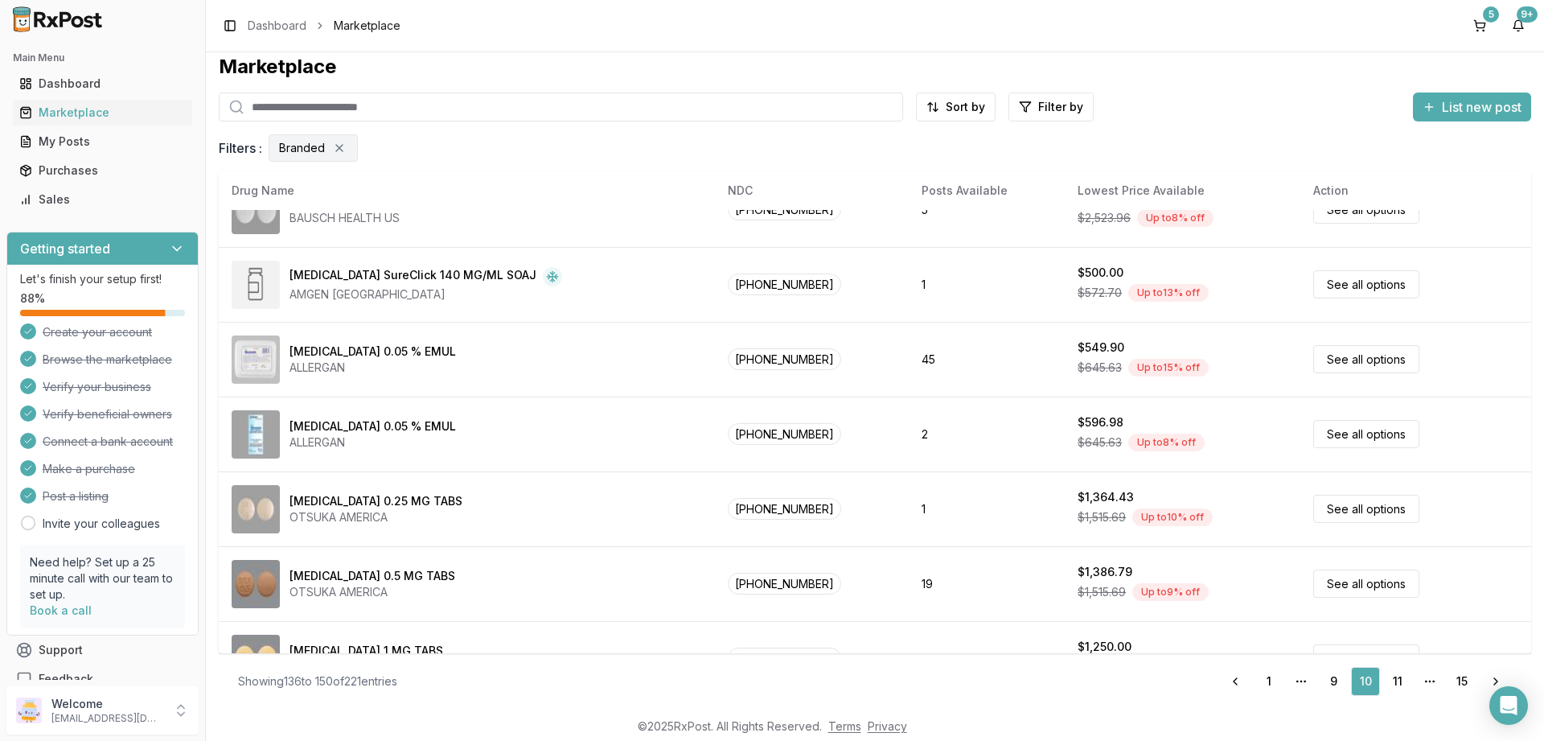
scroll to position [579, 0]
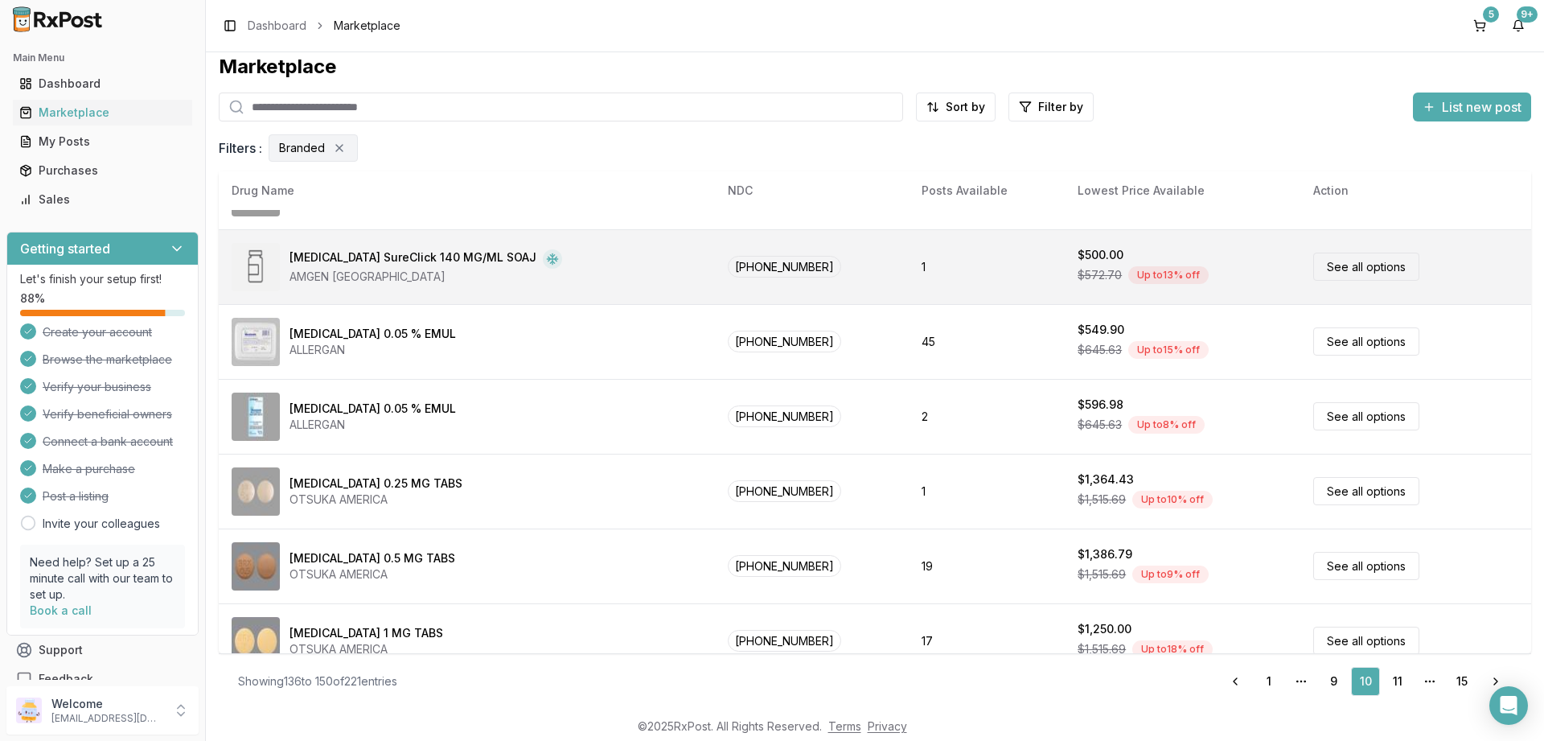
click at [1327, 265] on link "See all options" at bounding box center [1366, 266] width 106 height 28
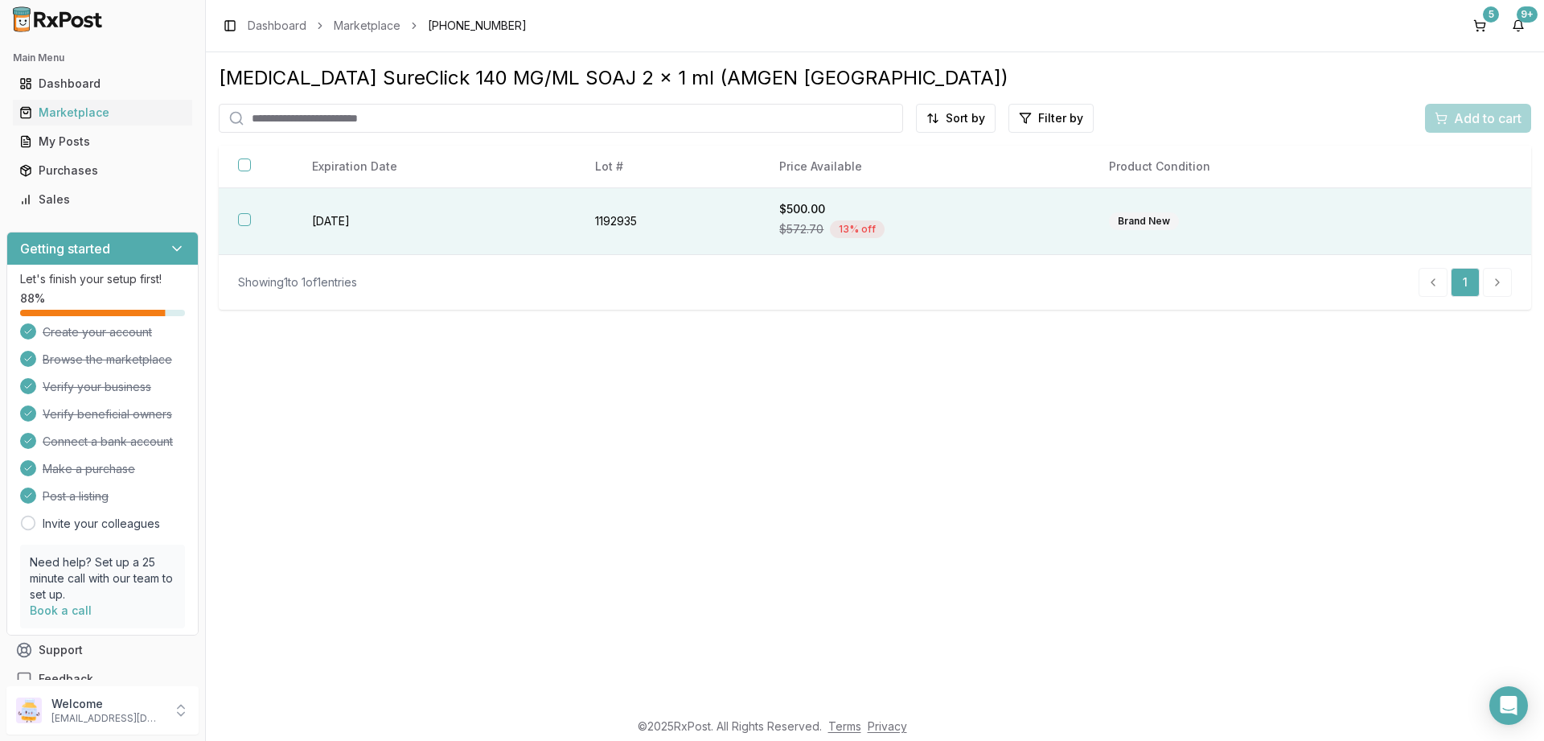
click at [247, 218] on button "button" at bounding box center [244, 219] width 13 height 13
click at [1491, 114] on span "Add to cart" at bounding box center [1488, 118] width 68 height 19
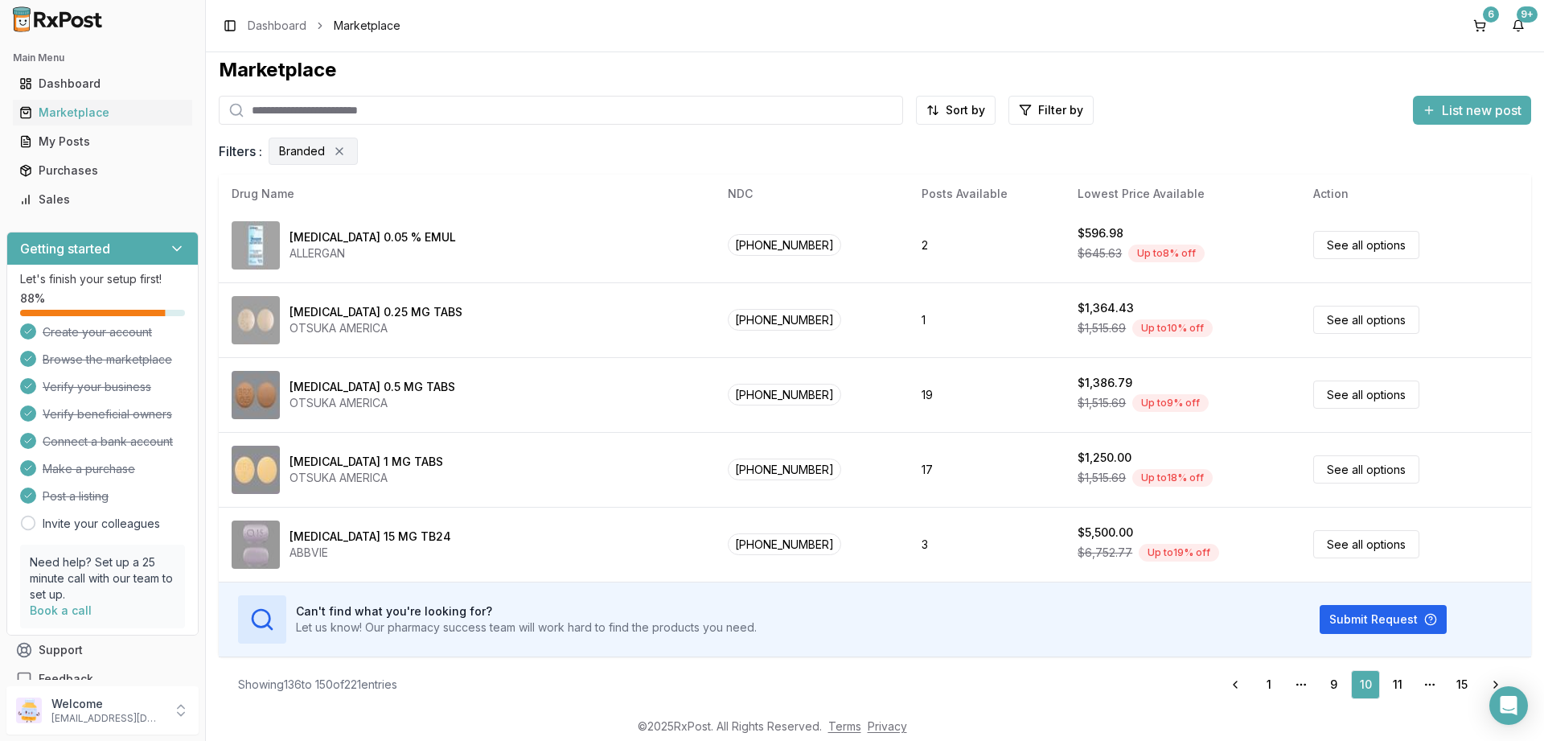
scroll to position [11, 0]
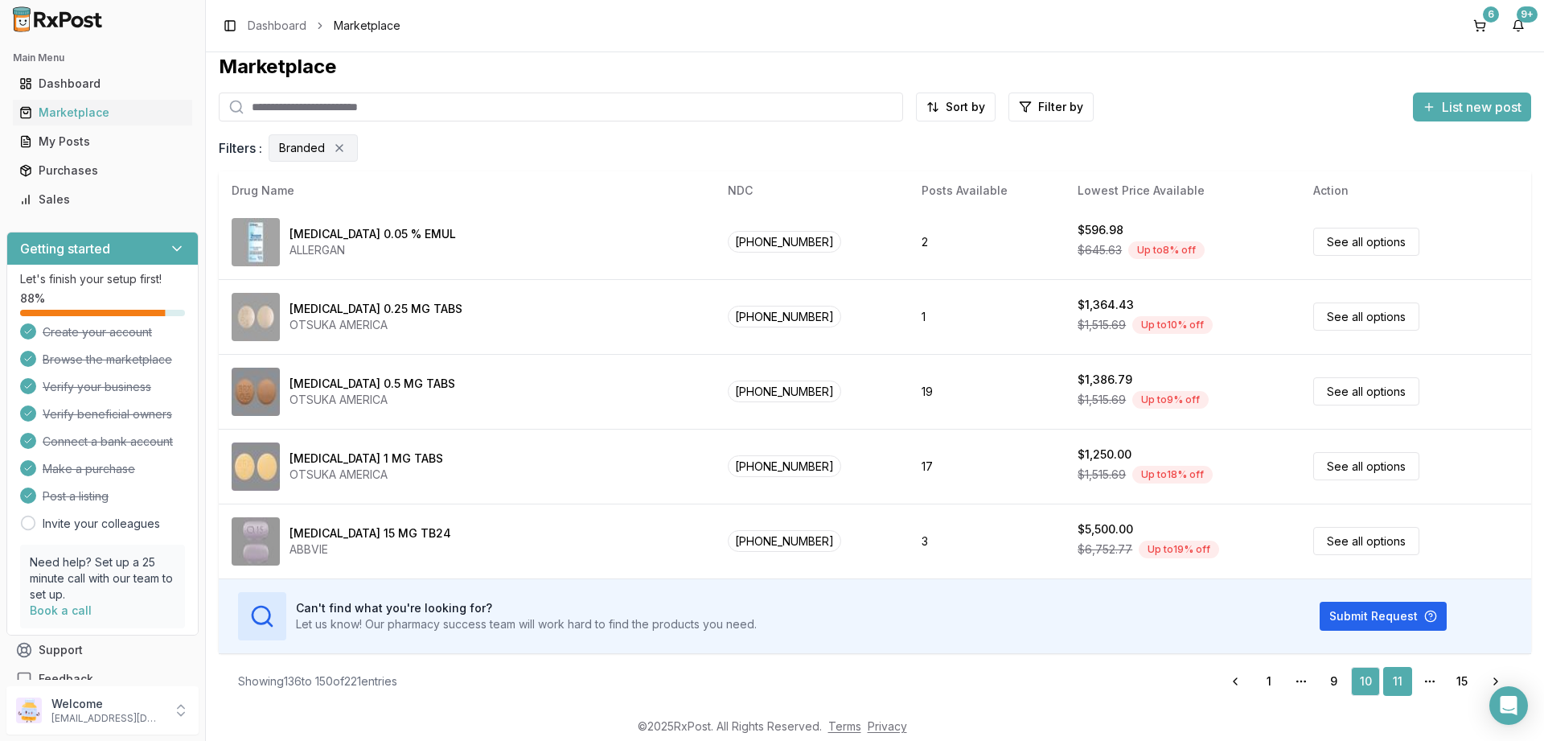
click at [1400, 678] on link "11" at bounding box center [1397, 681] width 29 height 29
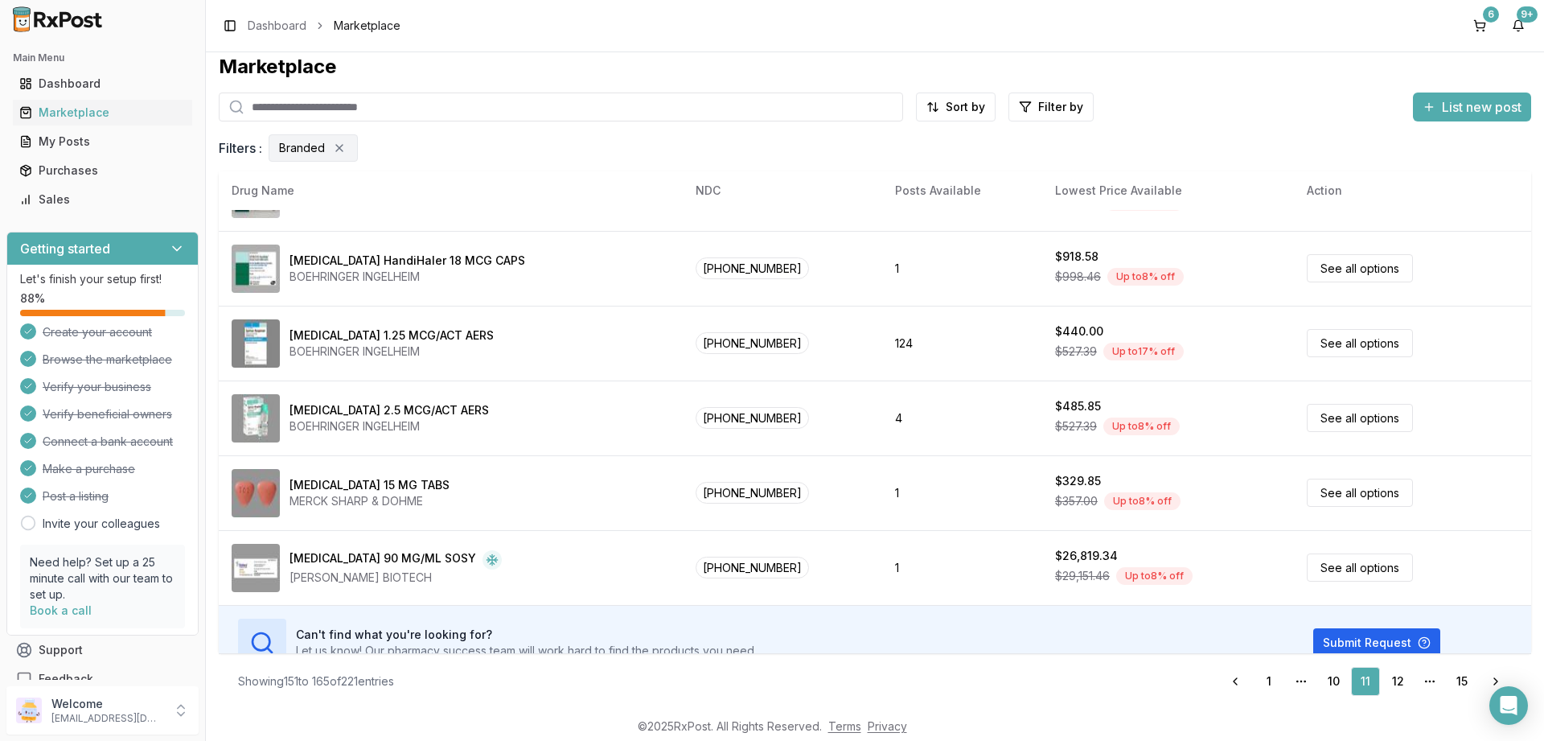
scroll to position [753, 0]
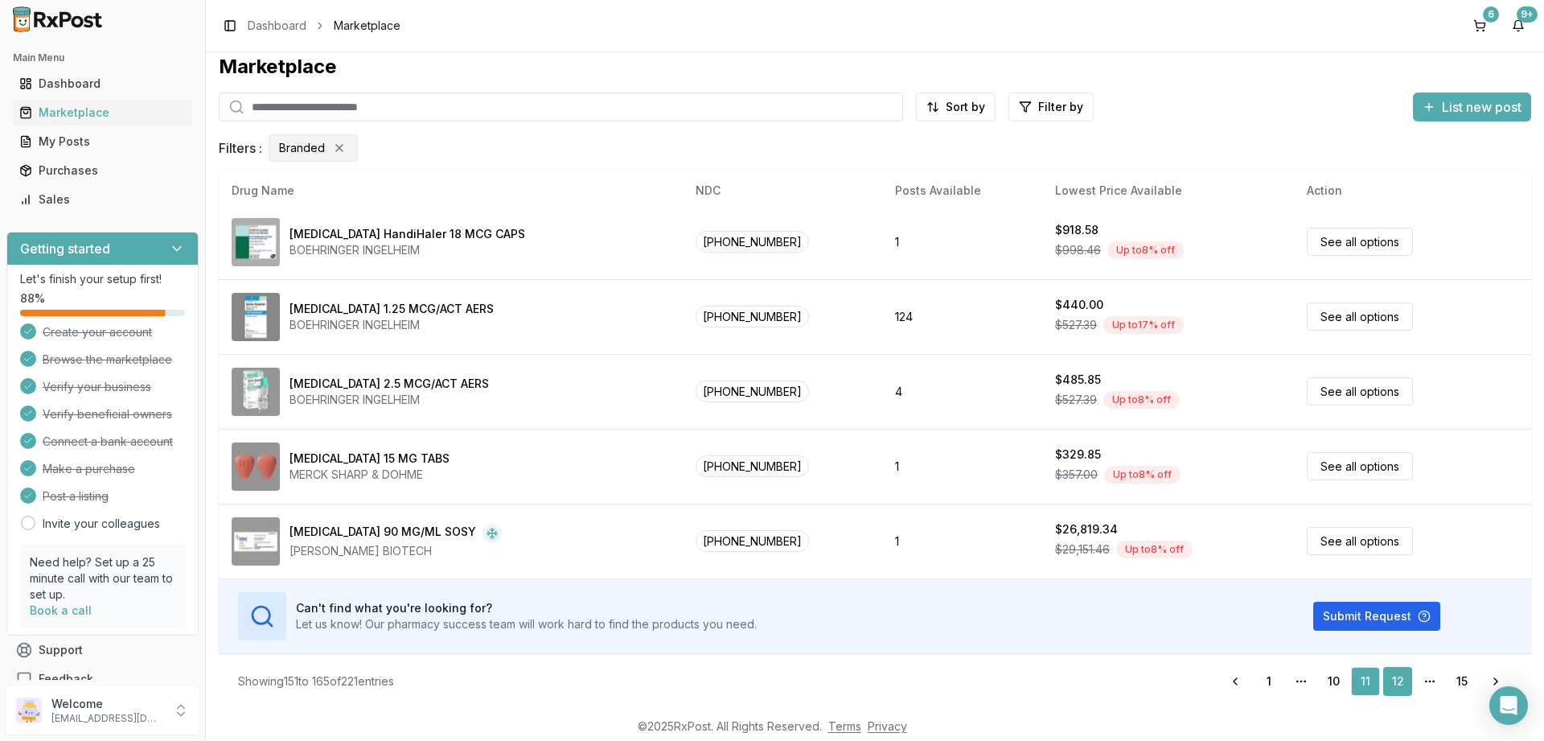
click at [1400, 682] on link "12" at bounding box center [1397, 681] width 29 height 29
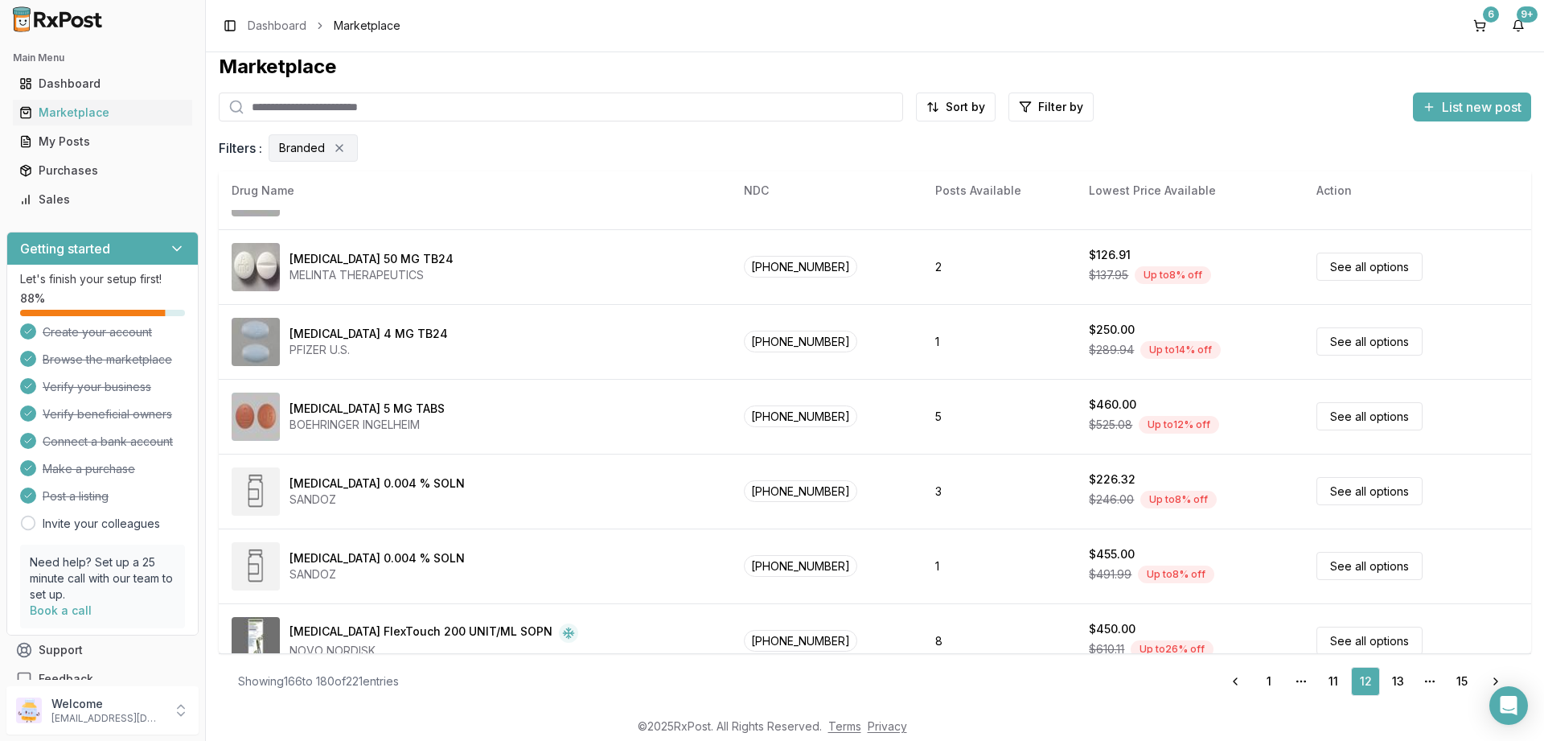
scroll to position [753, 0]
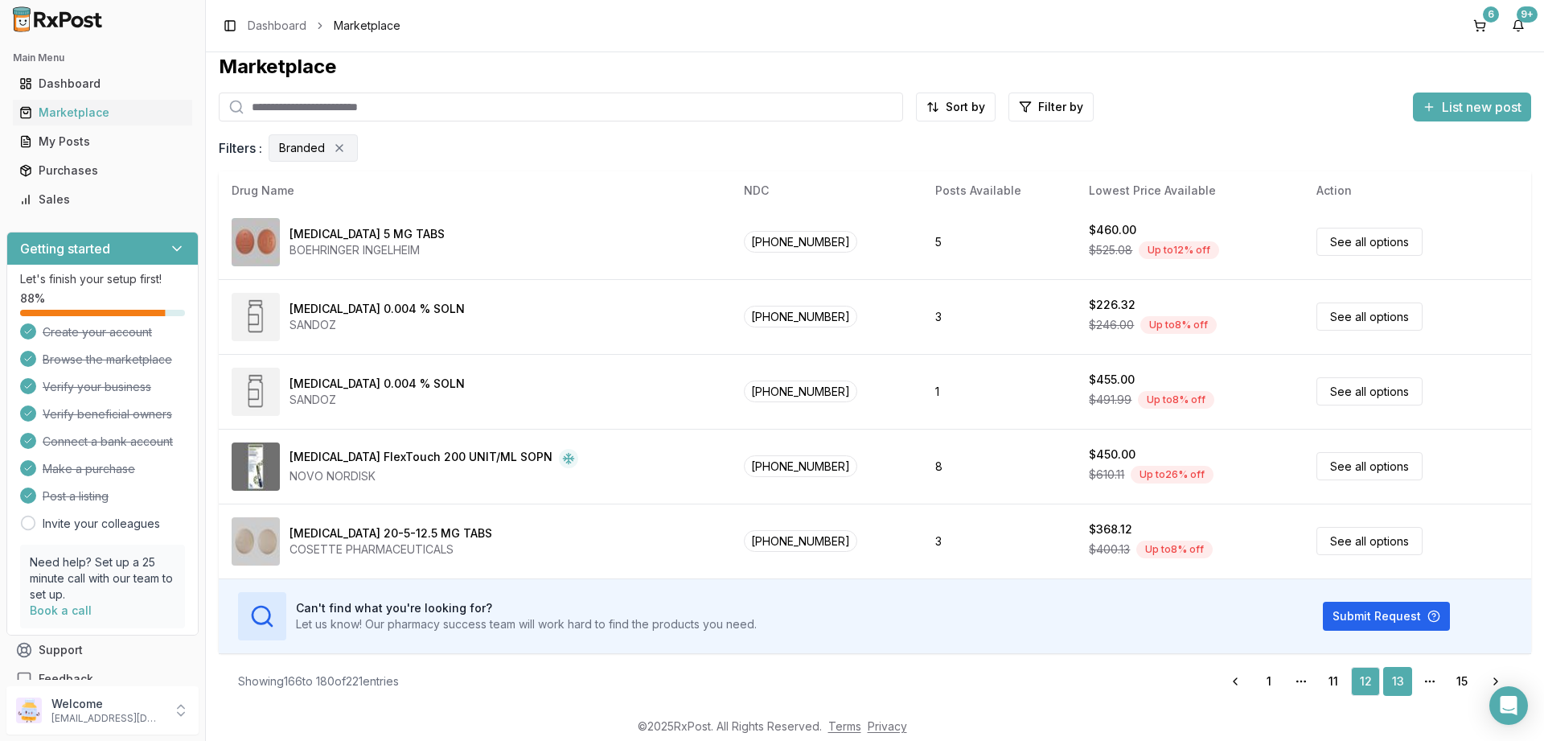
click at [1400, 674] on link "13" at bounding box center [1397, 681] width 29 height 29
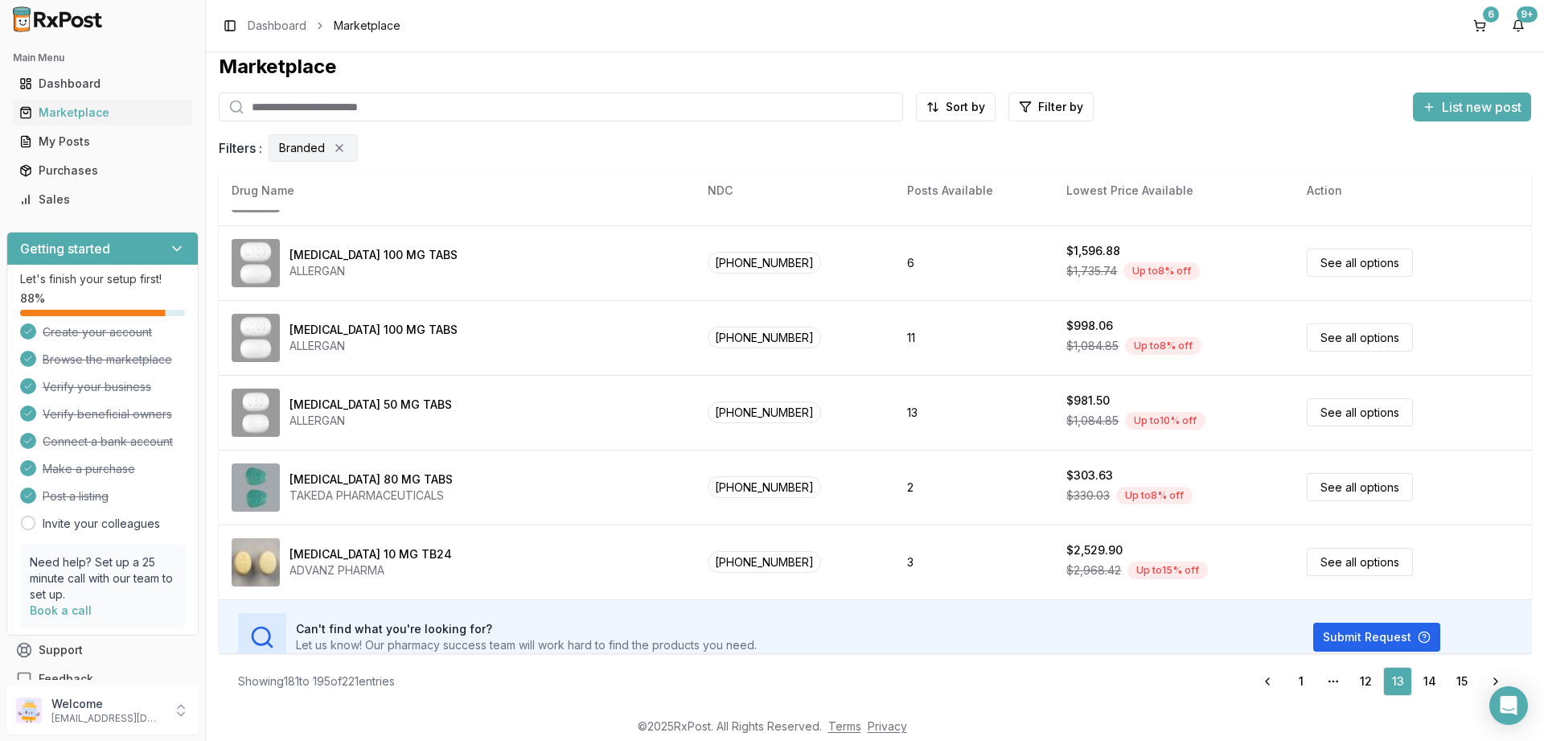
scroll to position [753, 0]
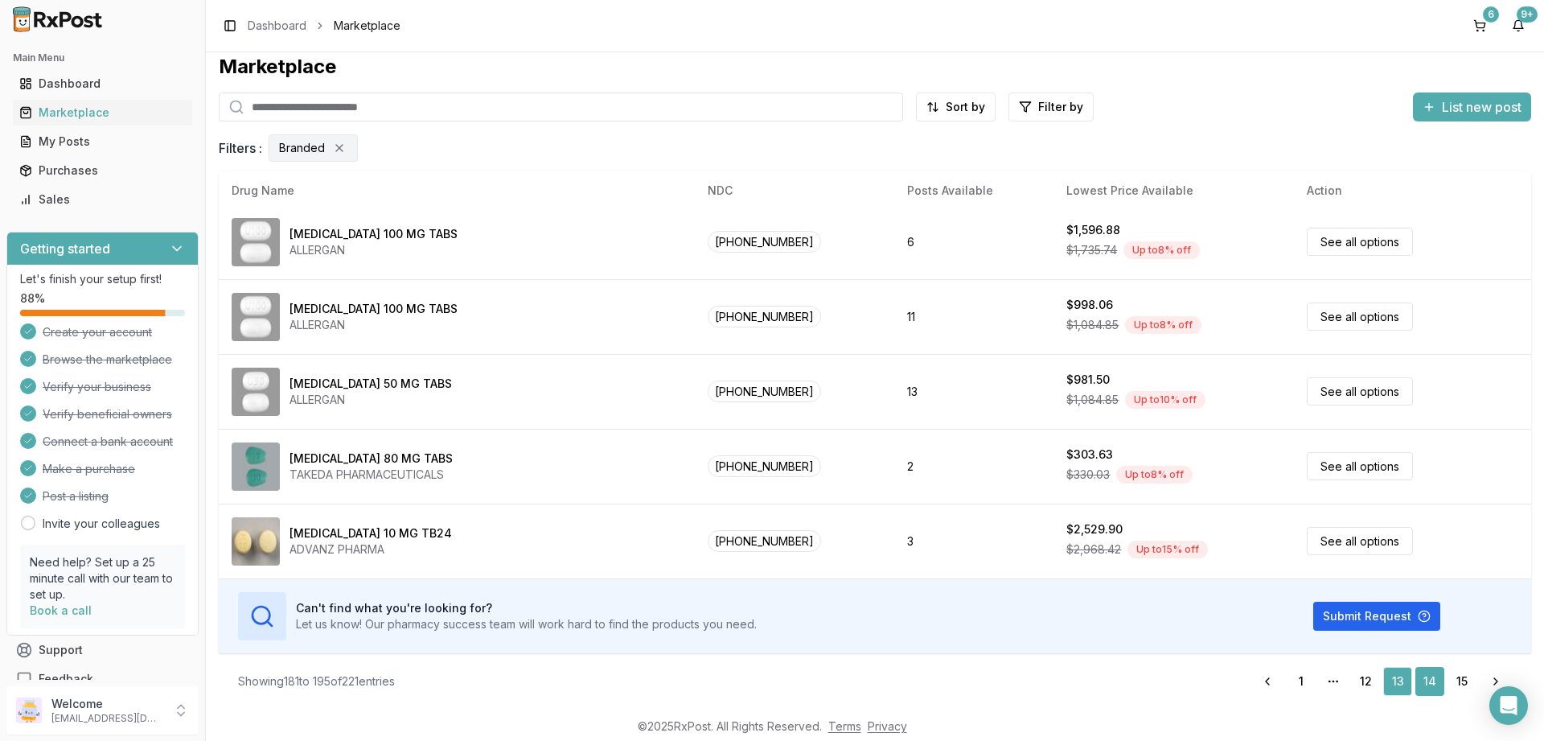
click at [1423, 674] on link "14" at bounding box center [1429, 681] width 29 height 29
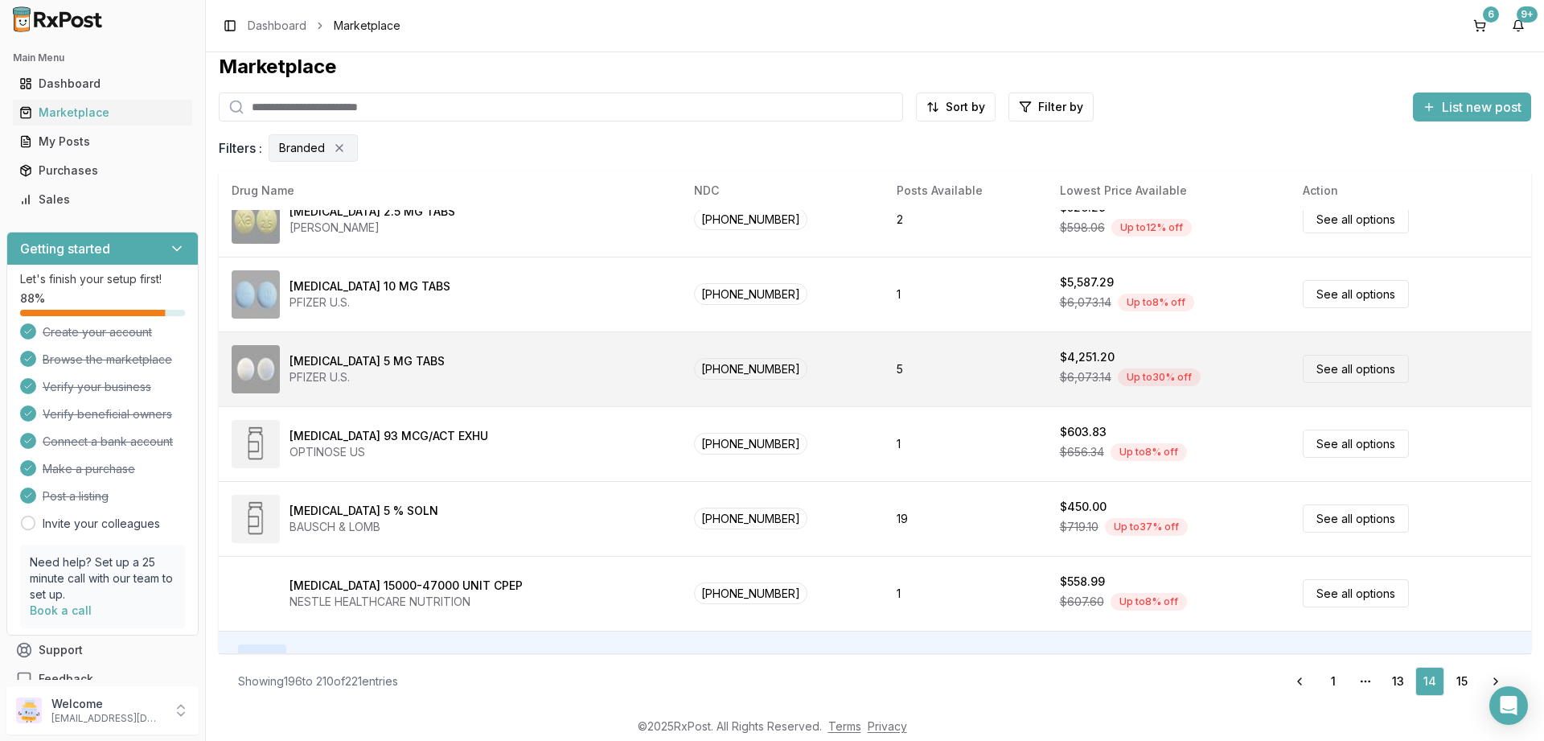
scroll to position [753, 0]
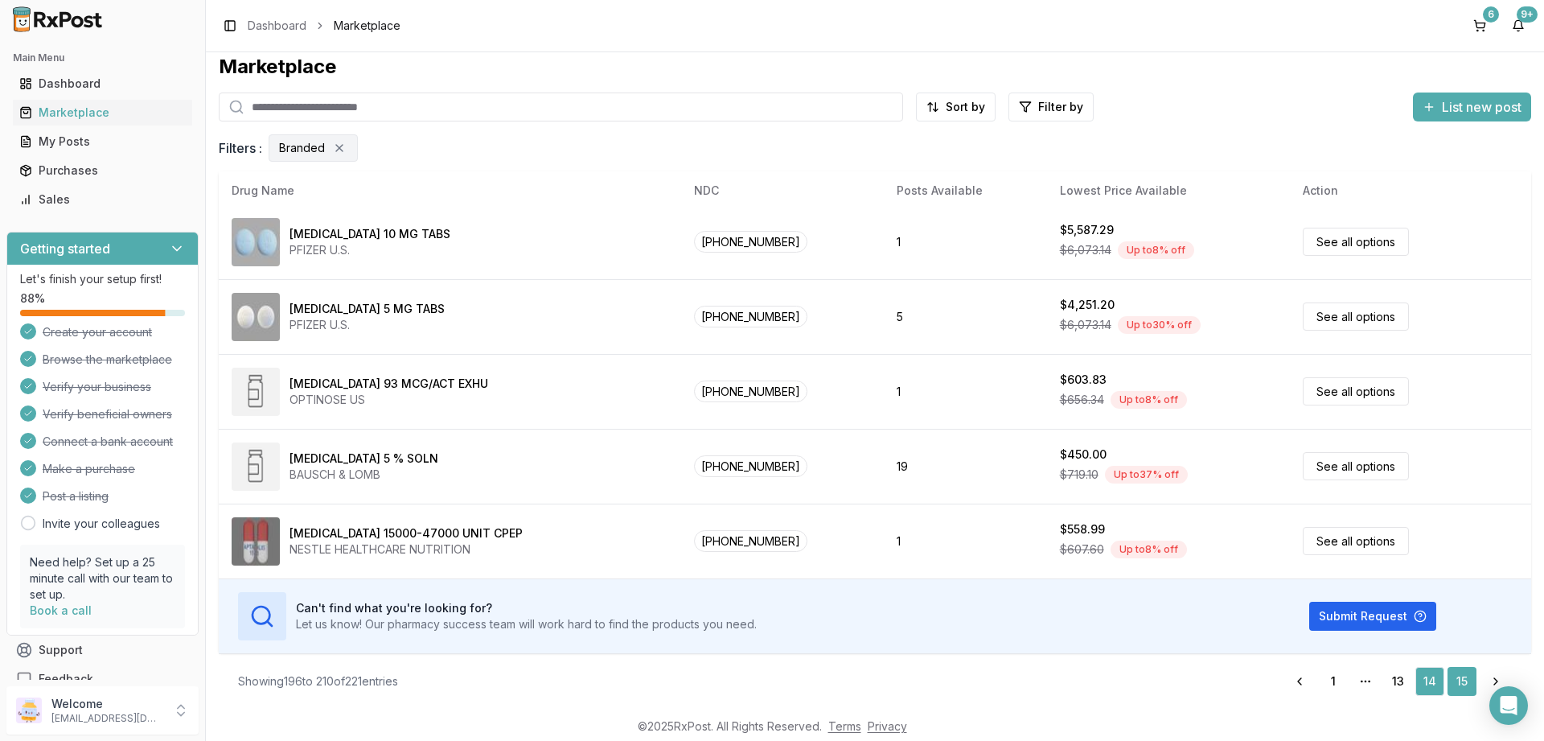
click at [1461, 677] on link "15" at bounding box center [1461, 681] width 29 height 29
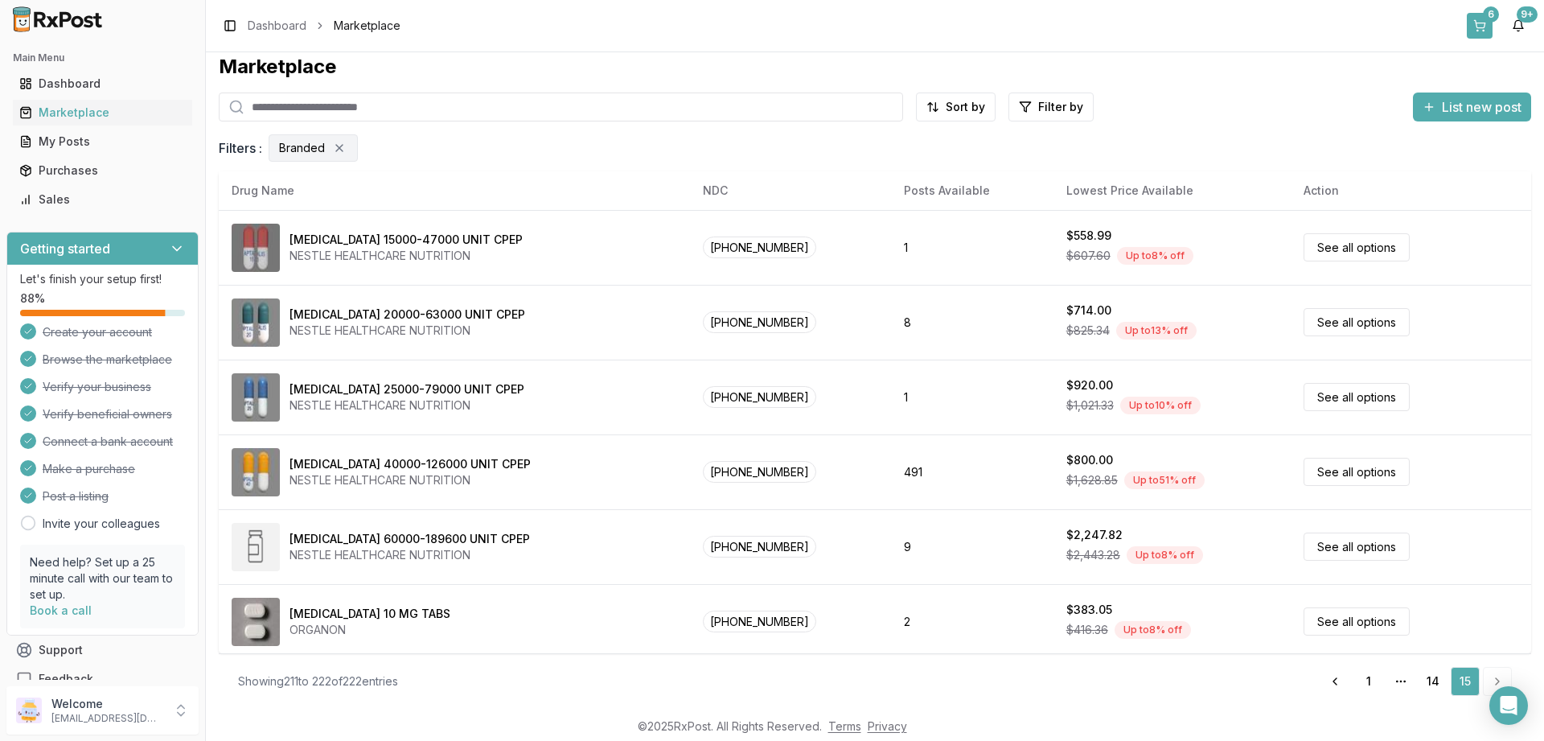
click at [1479, 15] on button "6" at bounding box center [1480, 26] width 26 height 26
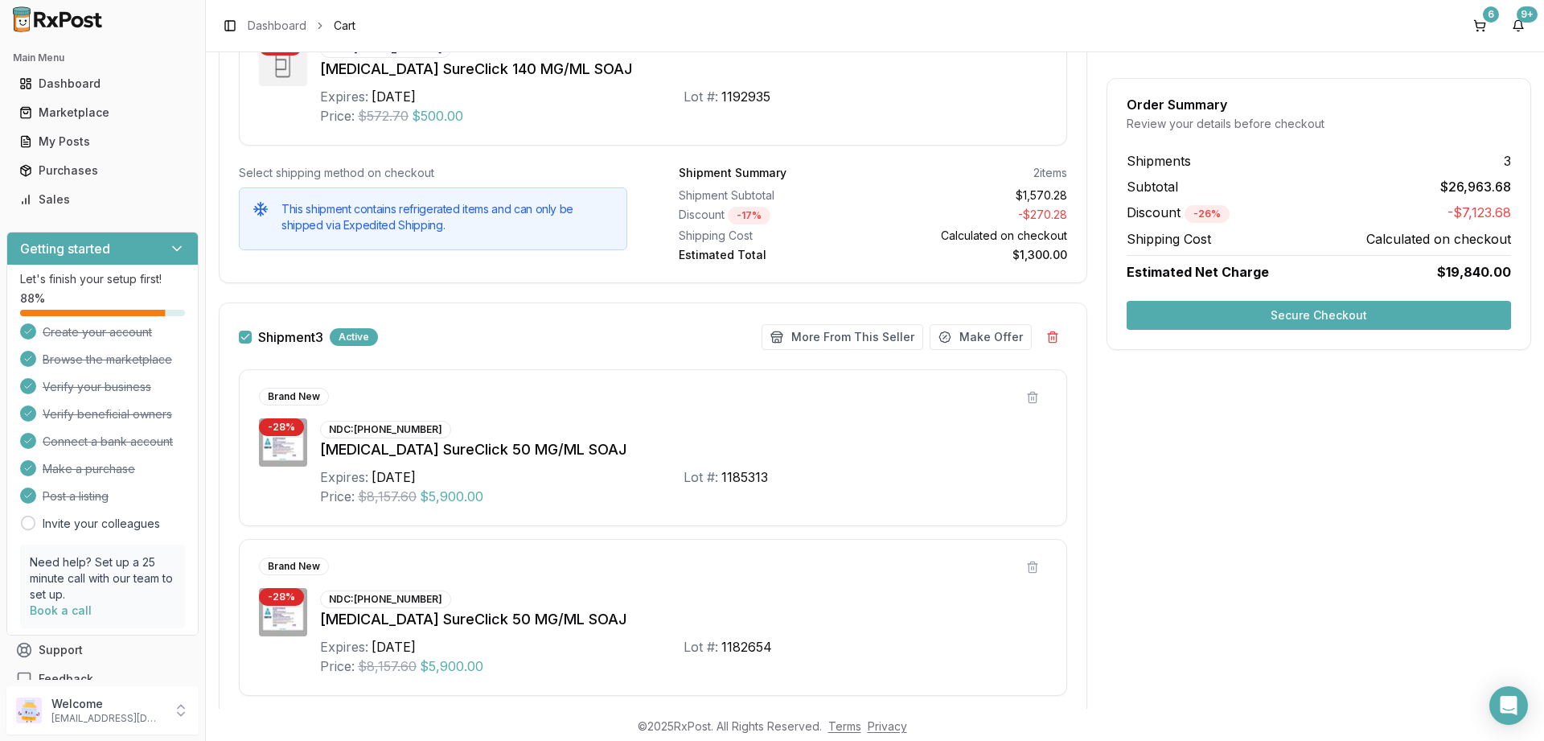
scroll to position [1158, 0]
click at [246, 332] on button "Shipment 3" at bounding box center [245, 336] width 13 height 13
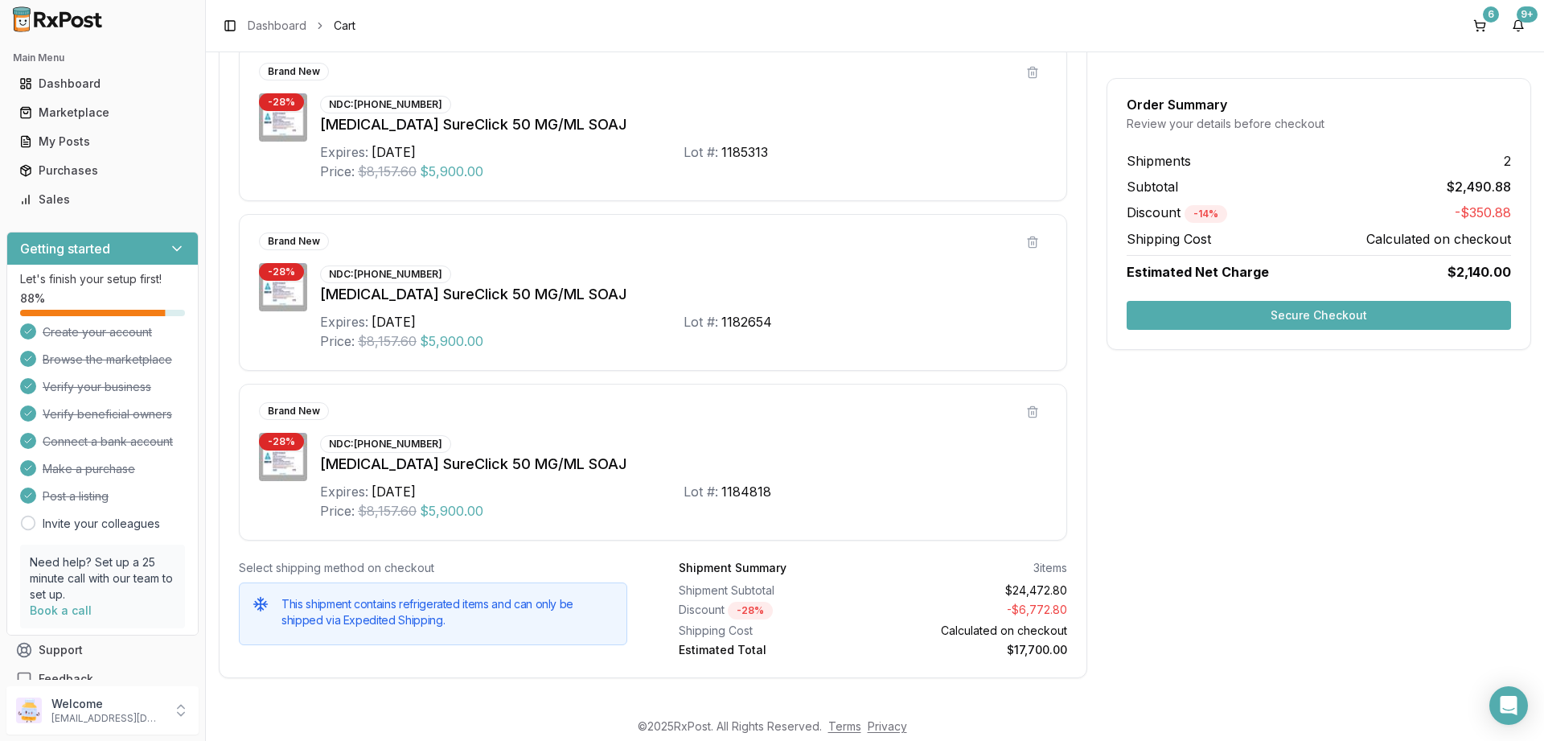
scroll to position [1495, 0]
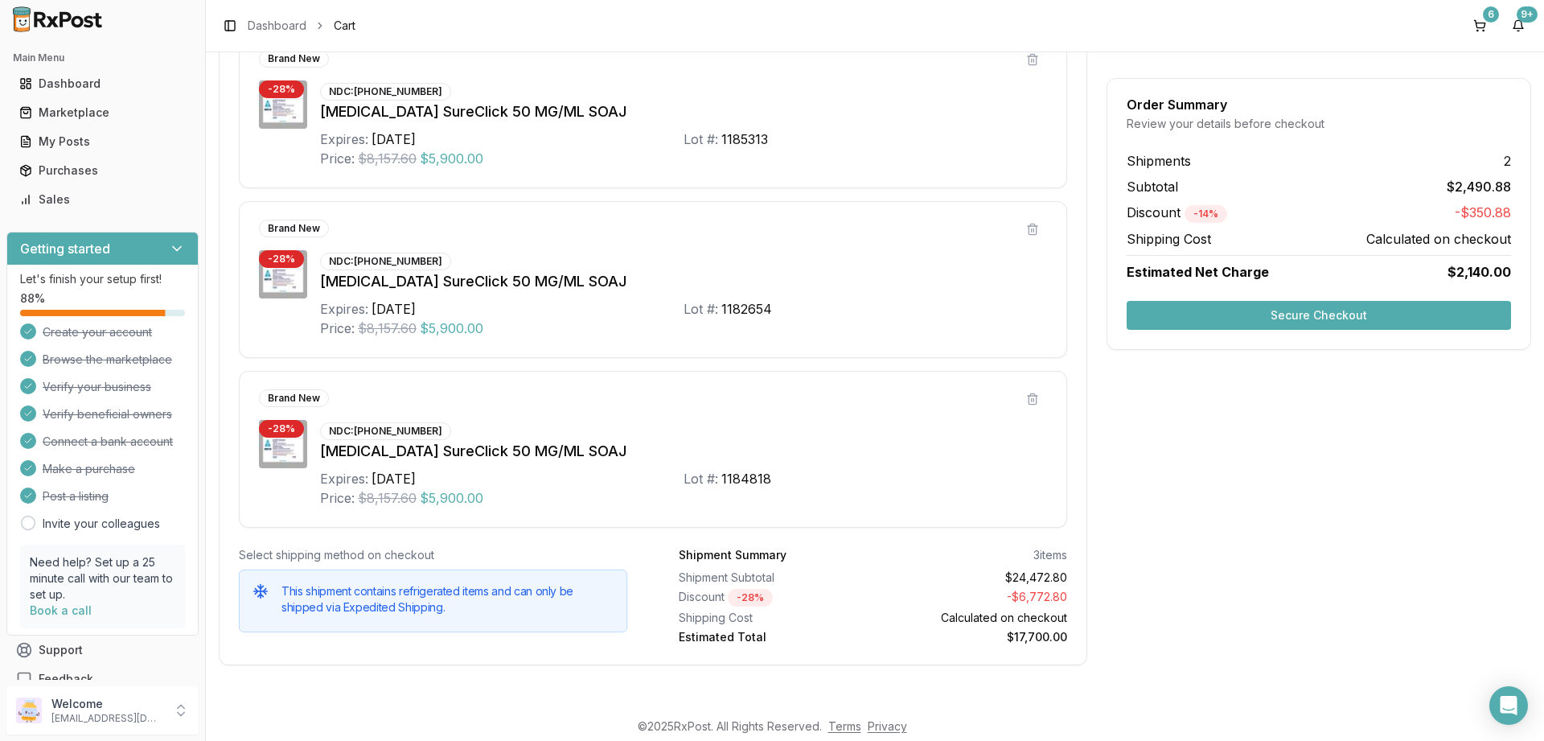
click at [1332, 315] on button "Secure Checkout" at bounding box center [1318, 315] width 384 height 29
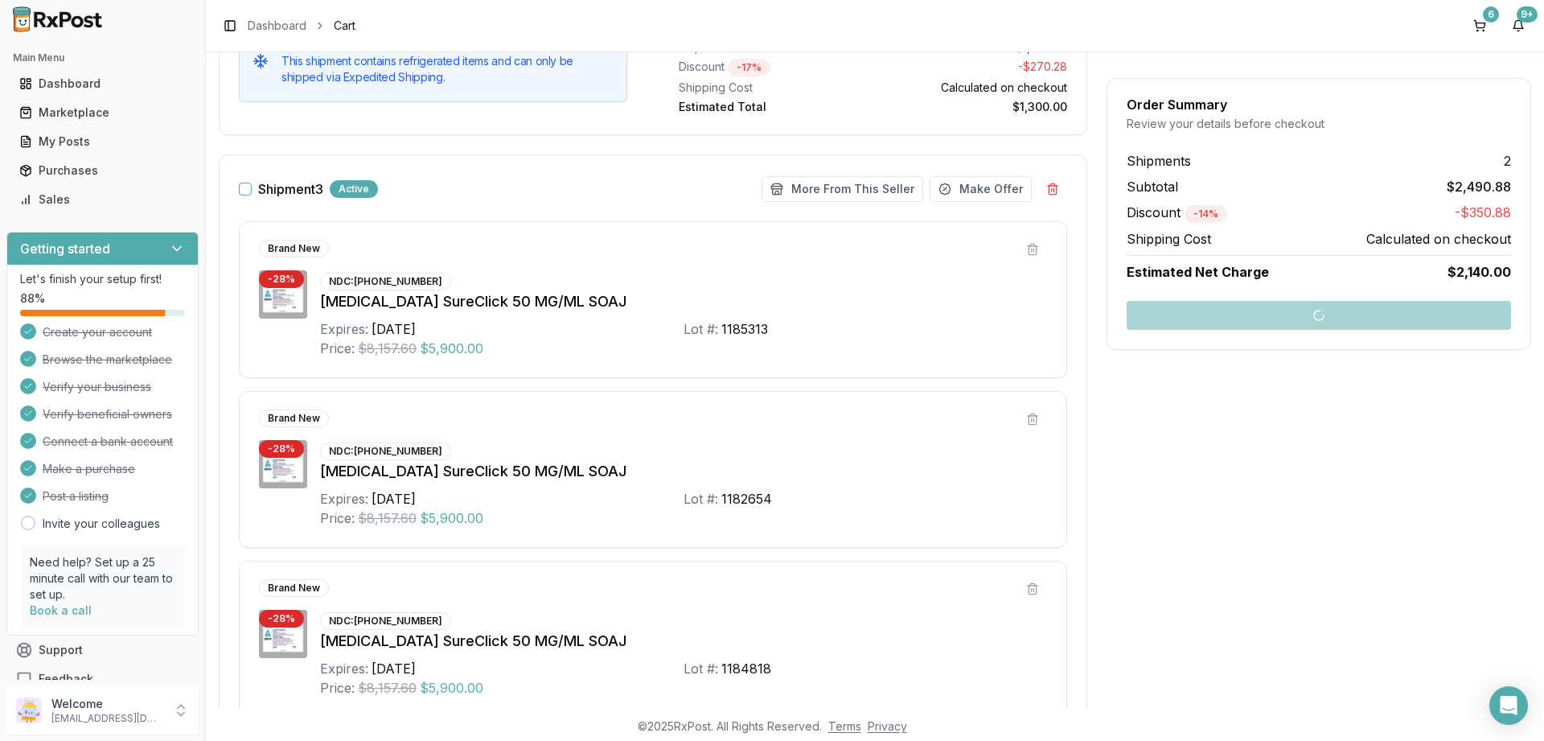
scroll to position [1205, 0]
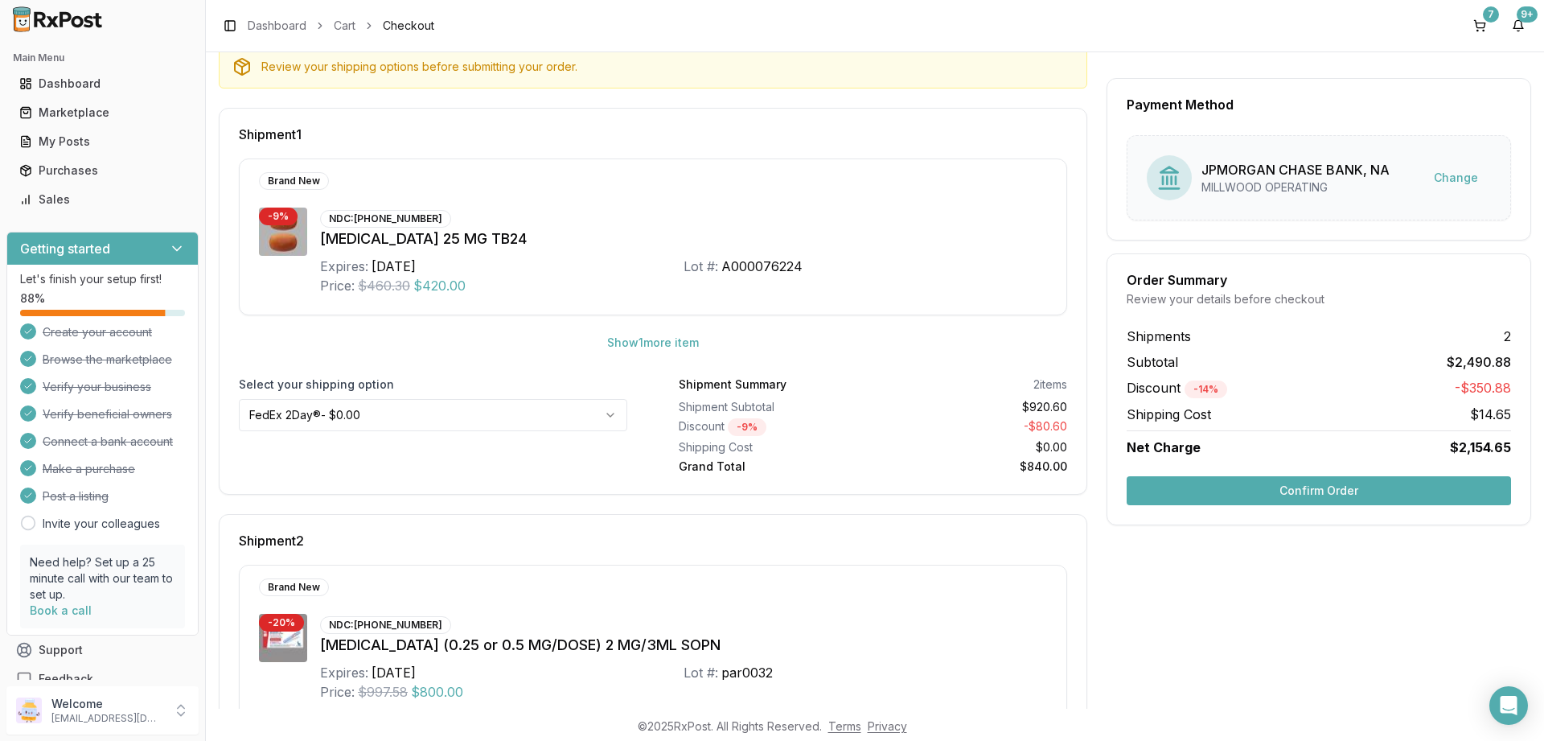
scroll to position [289, 0]
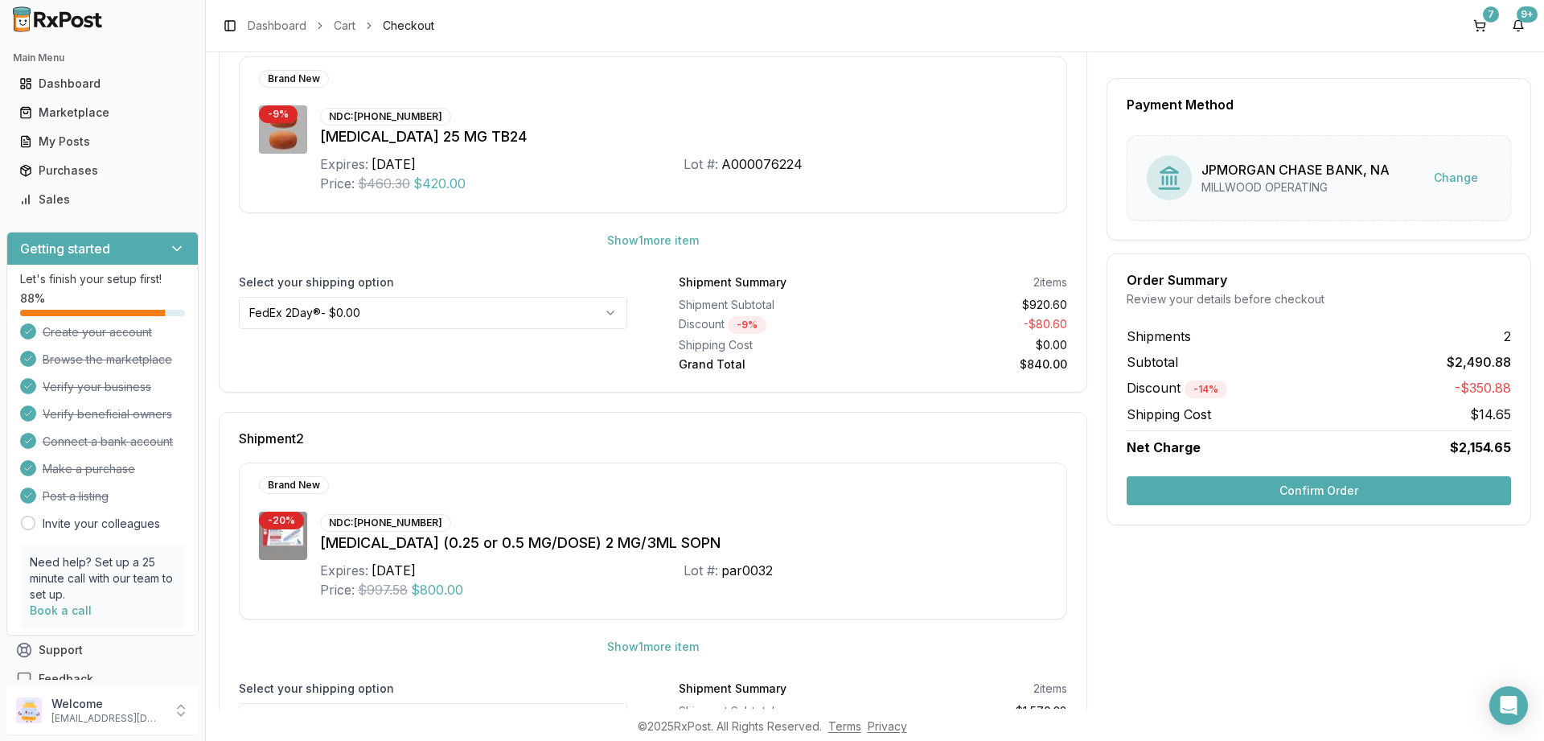
click at [1330, 486] on button "Confirm Order" at bounding box center [1318, 490] width 384 height 29
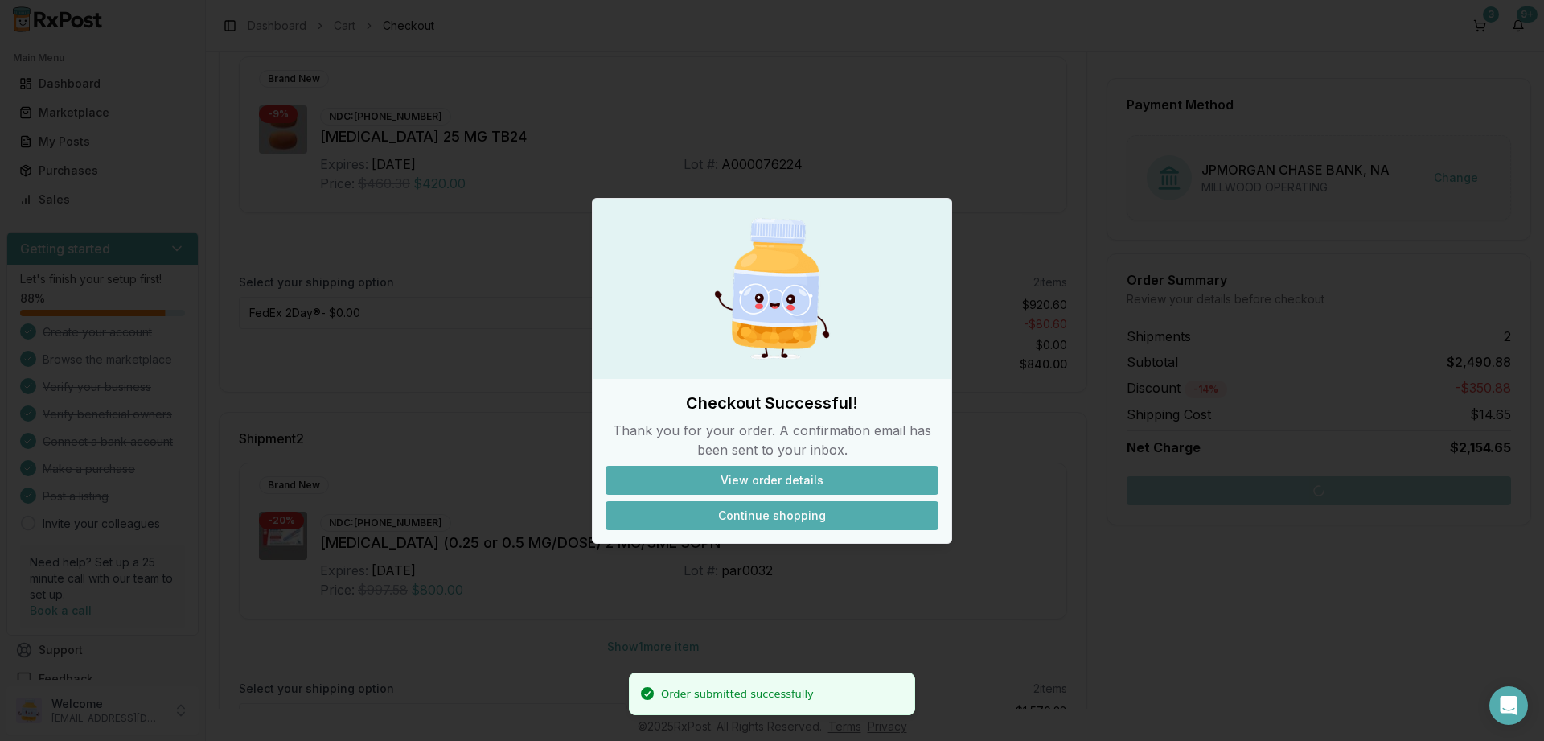
click at [765, 512] on button "Continue shopping" at bounding box center [771, 515] width 333 height 29
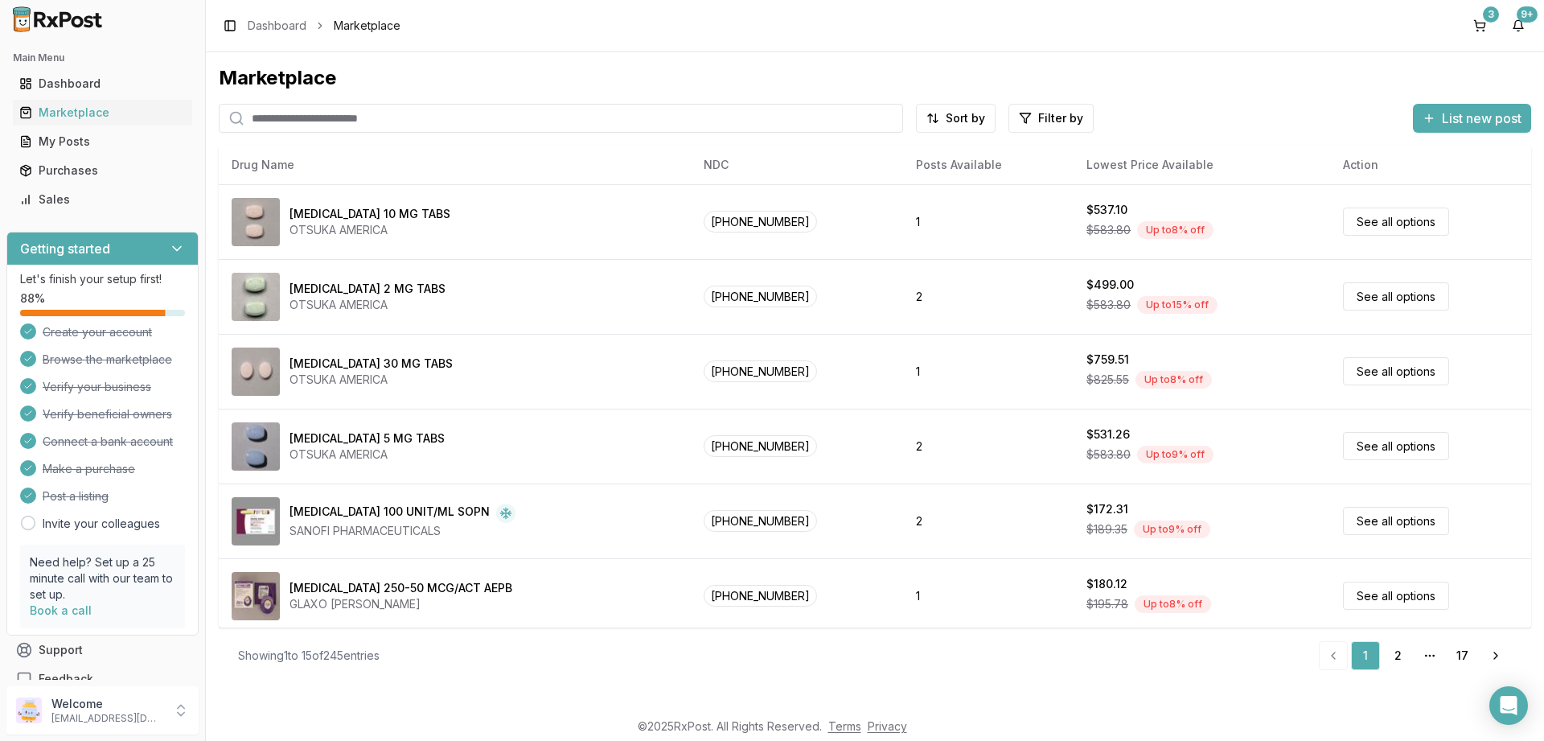
click at [308, 122] on input "search" at bounding box center [561, 118] width 684 height 29
paste input "**********"
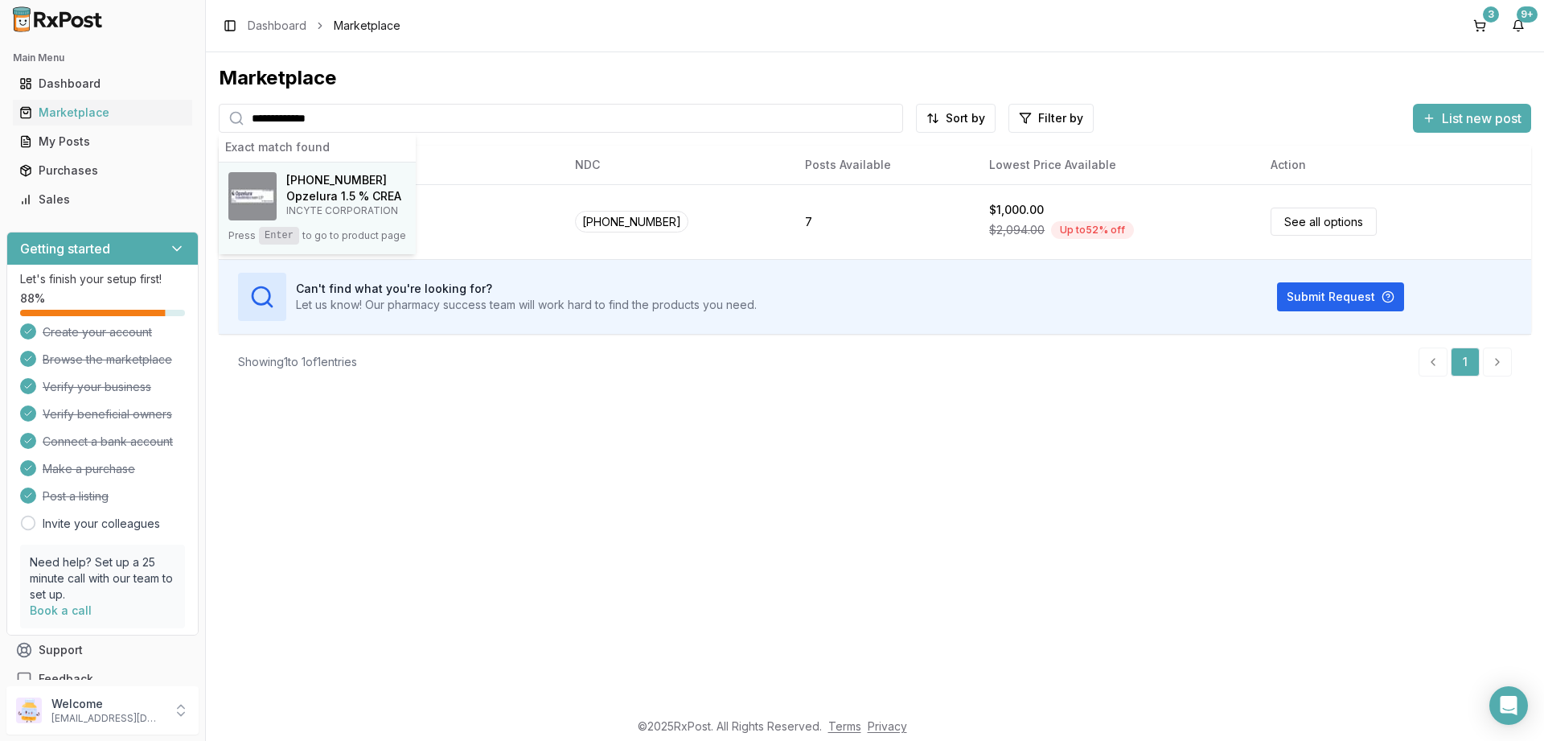
type input "**********"
click at [359, 191] on h4 "Opzelura 1.5 % CREA" at bounding box center [343, 196] width 115 height 16
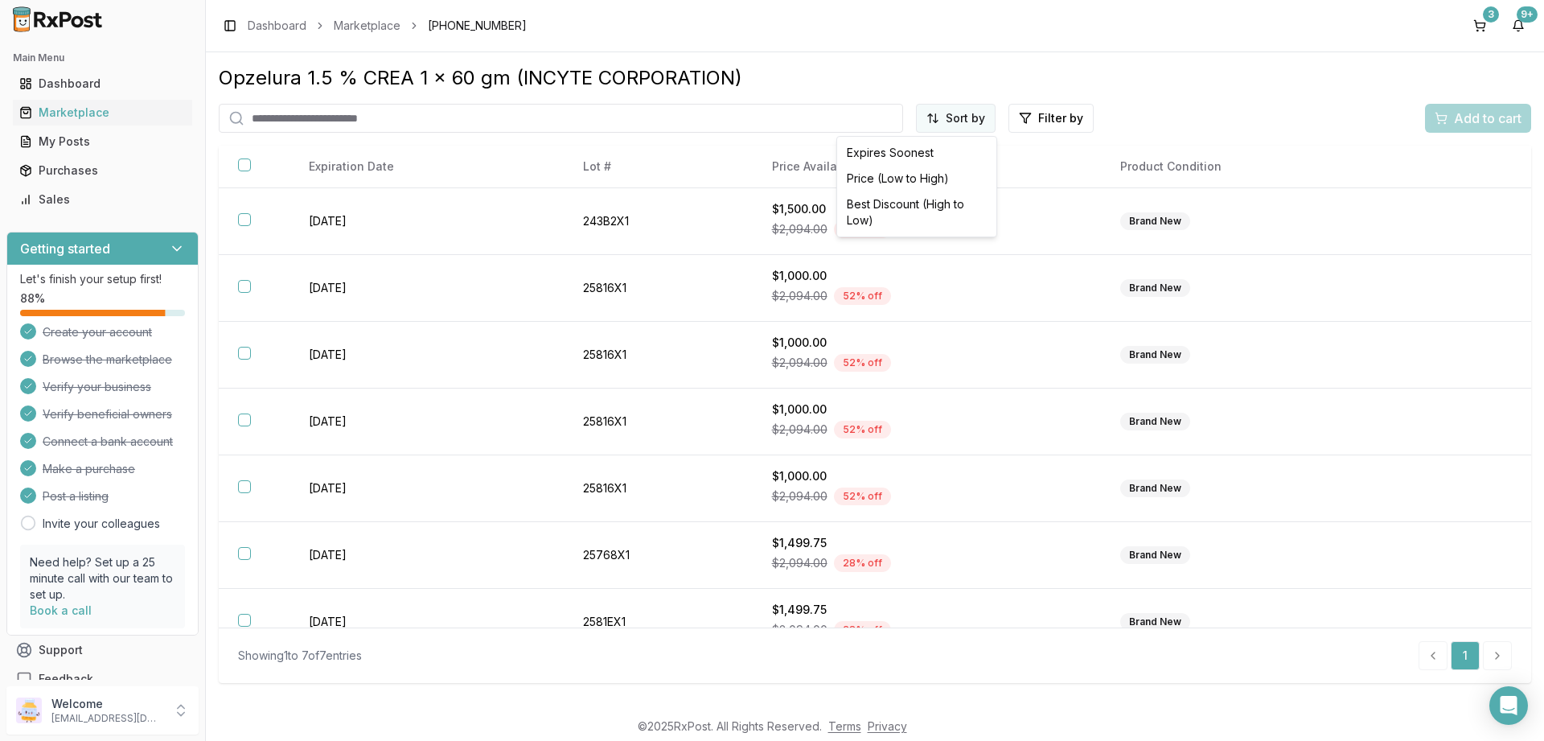
click at [962, 109] on html "Main Menu Dashboard Marketplace My Posts Purchases Sales Getting started Let's …" at bounding box center [772, 370] width 1544 height 741
click at [902, 174] on div "Price (Low to High)" at bounding box center [916, 179] width 153 height 26
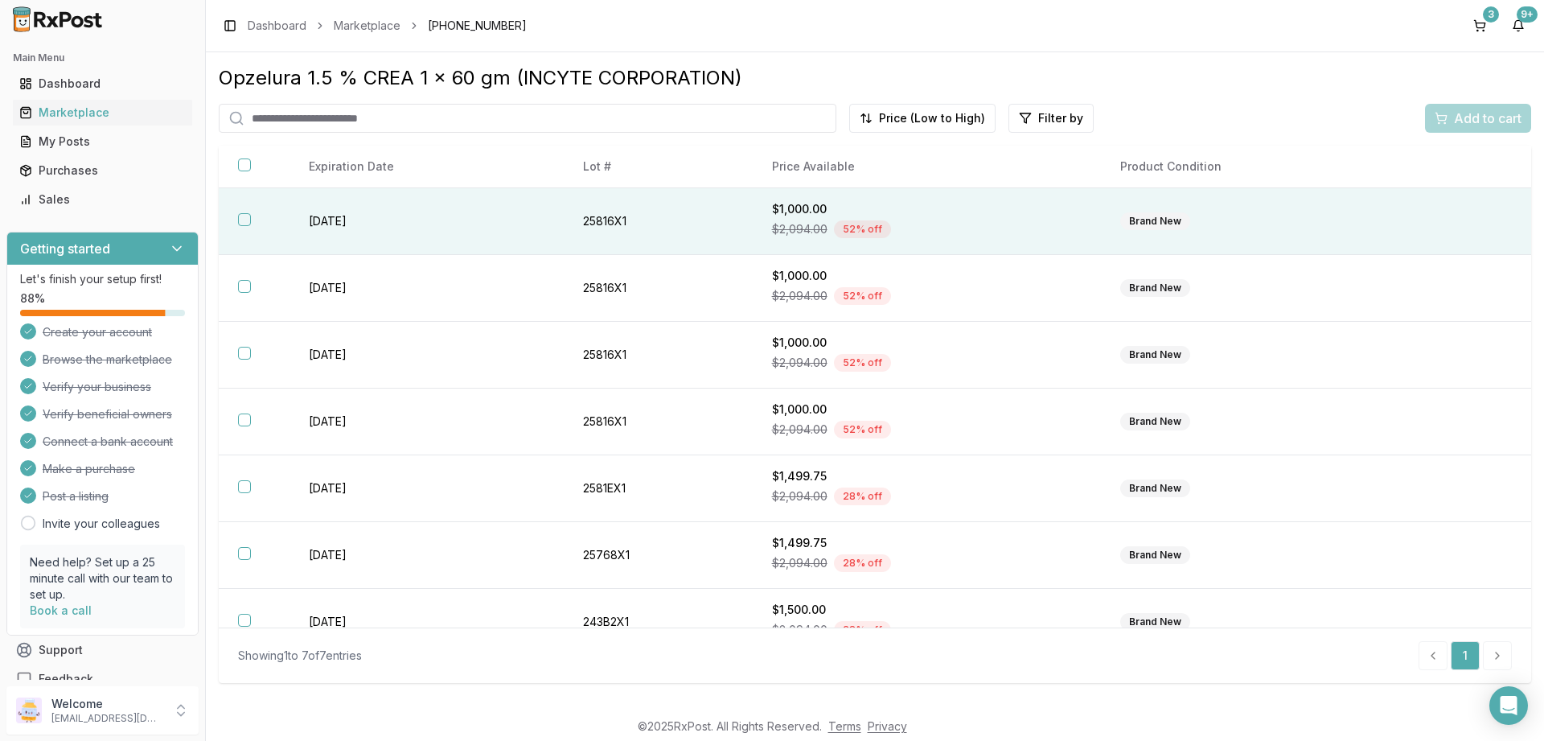
click at [246, 219] on button "button" at bounding box center [244, 219] width 13 height 13
click at [1481, 116] on span "Add to cart" at bounding box center [1488, 118] width 68 height 19
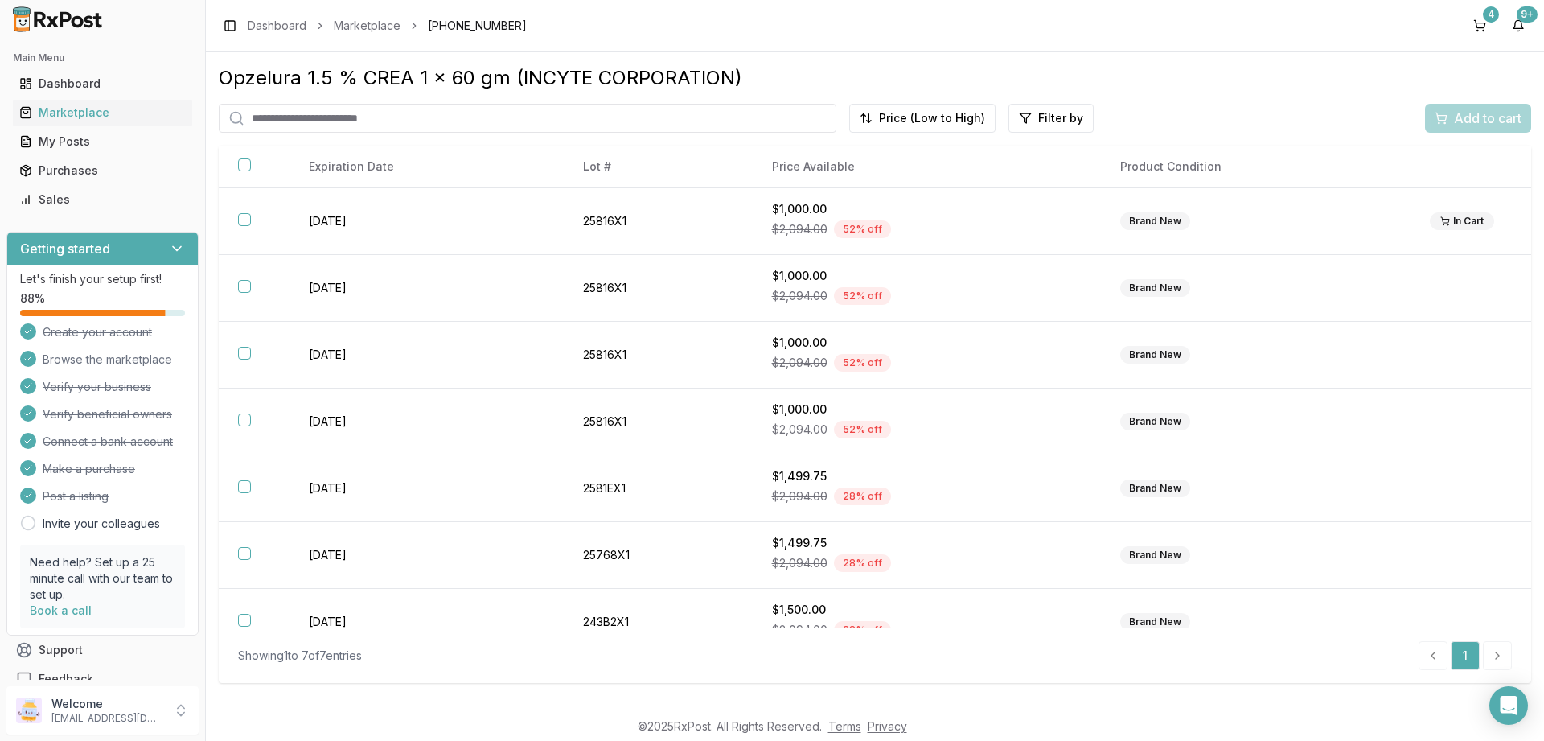
drag, startPoint x: 1487, startPoint y: 26, endPoint x: 1367, endPoint y: 64, distance: 125.9
click at [1485, 27] on button "4" at bounding box center [1480, 26] width 26 height 26
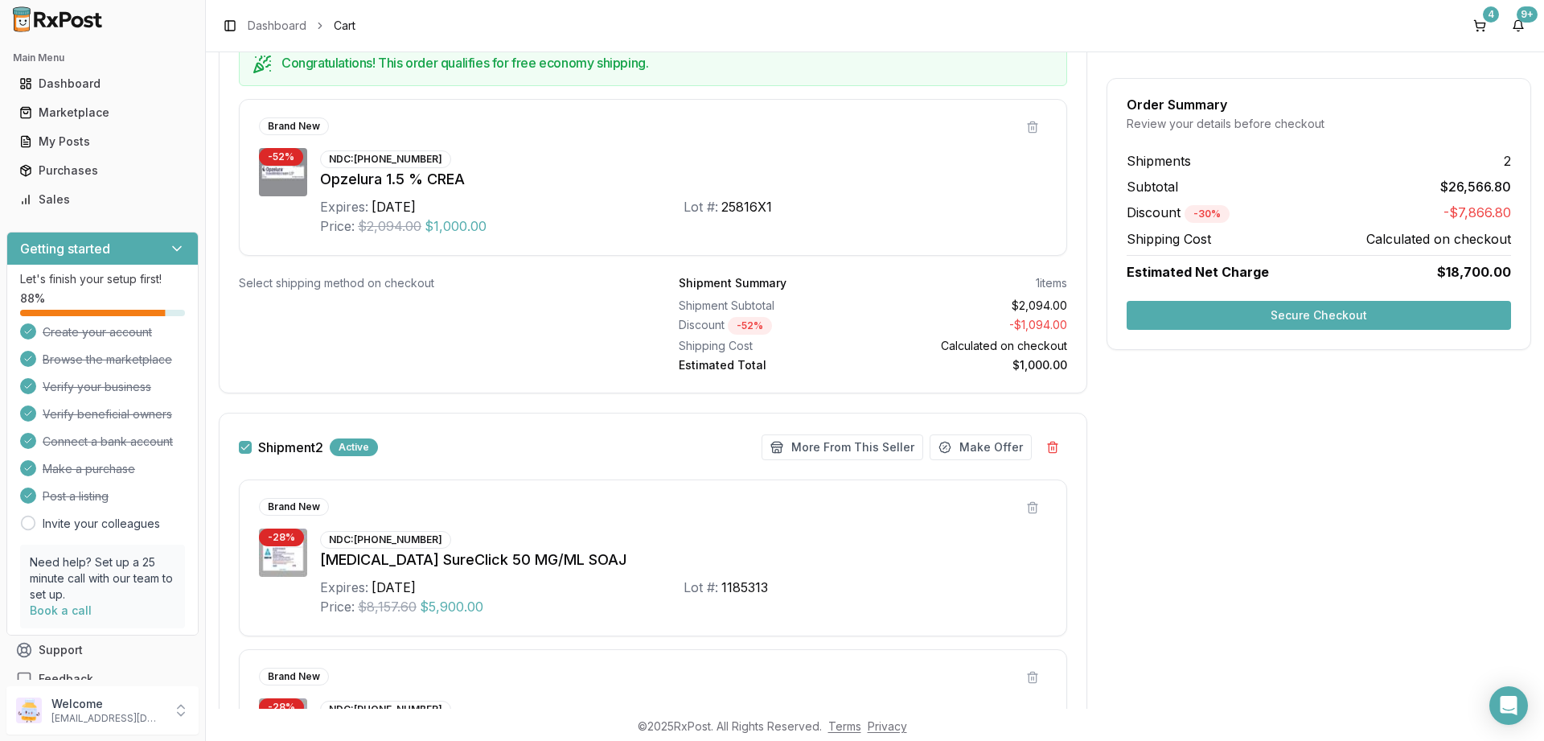
scroll to position [289, 0]
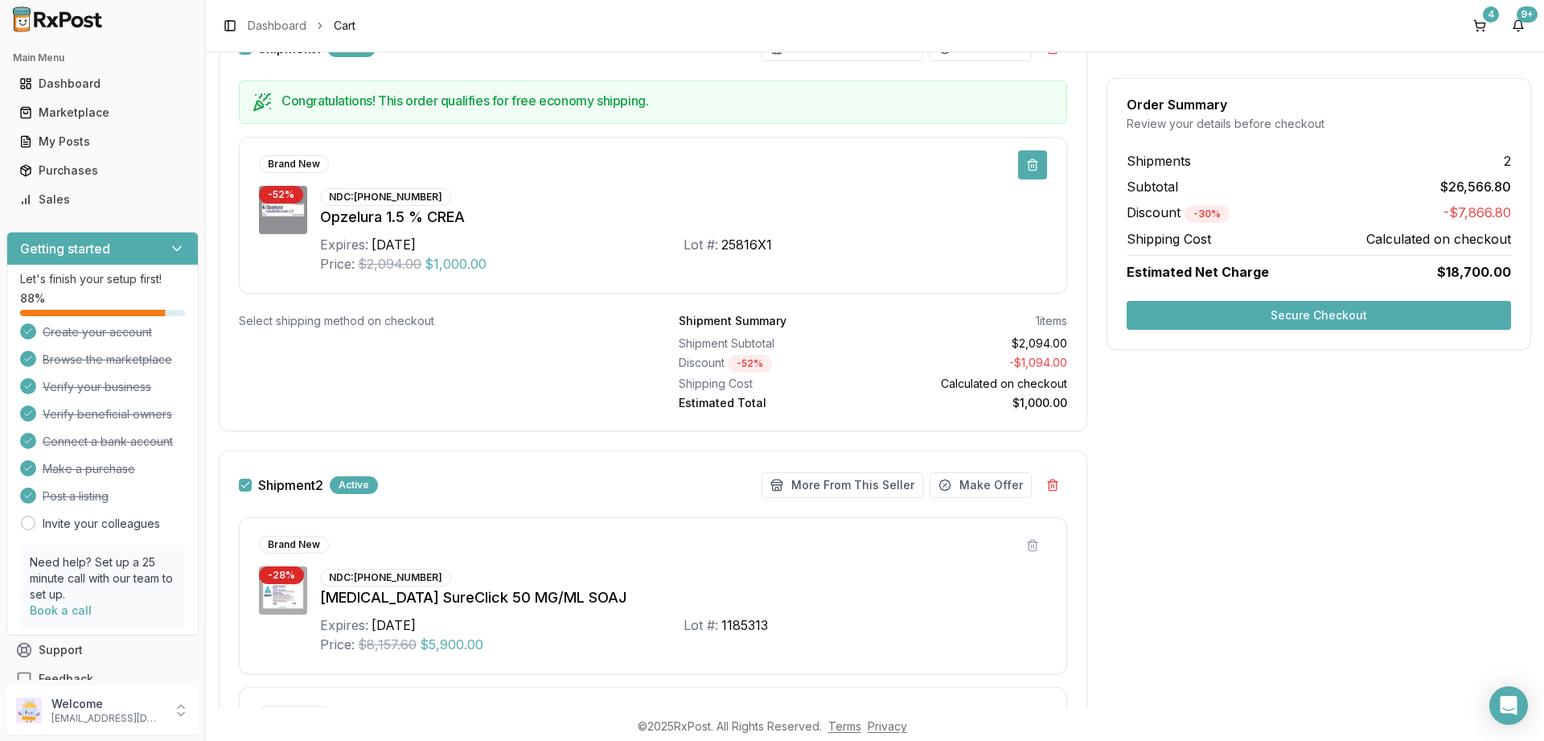
click at [1032, 172] on button at bounding box center [1032, 164] width 29 height 29
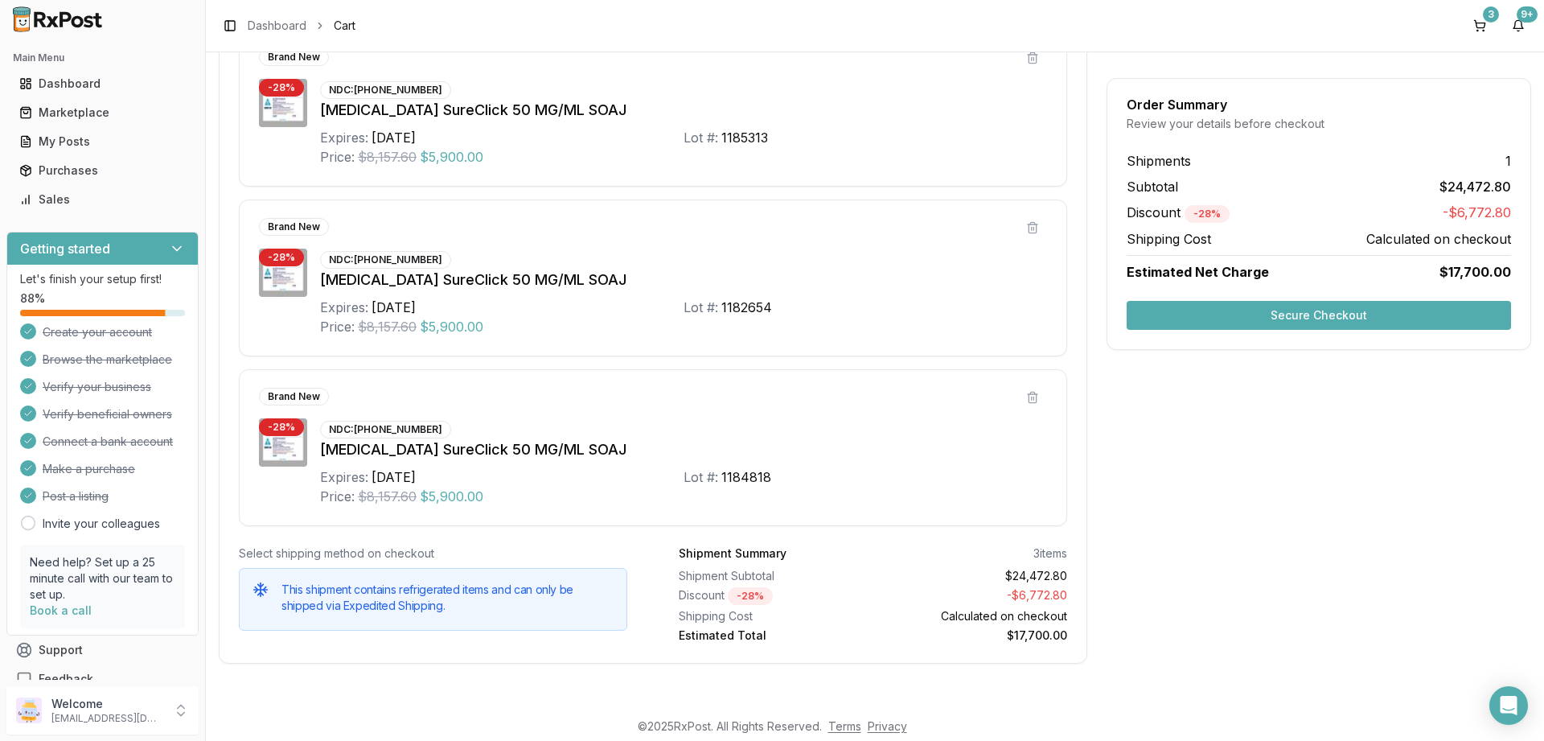
scroll to position [0, 0]
